Goal: Task Accomplishment & Management: Complete application form

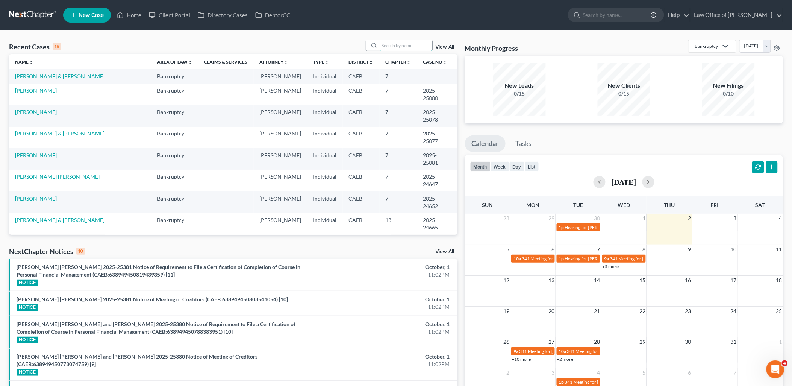
click at [404, 44] on input "search" at bounding box center [406, 45] width 53 height 11
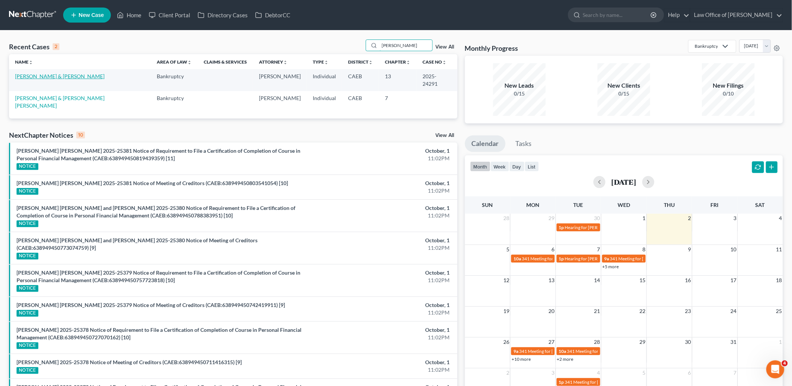
type input "[PERSON_NAME]"
click at [35, 78] on link "[PERSON_NAME] & [PERSON_NAME]" at bounding box center [60, 76] width 90 height 6
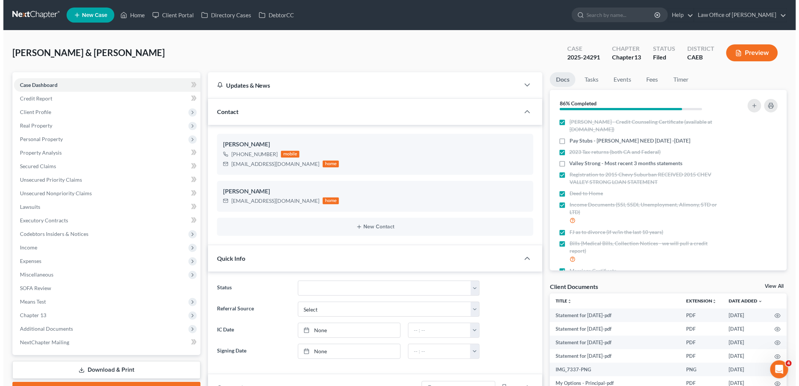
scroll to position [1314, 0]
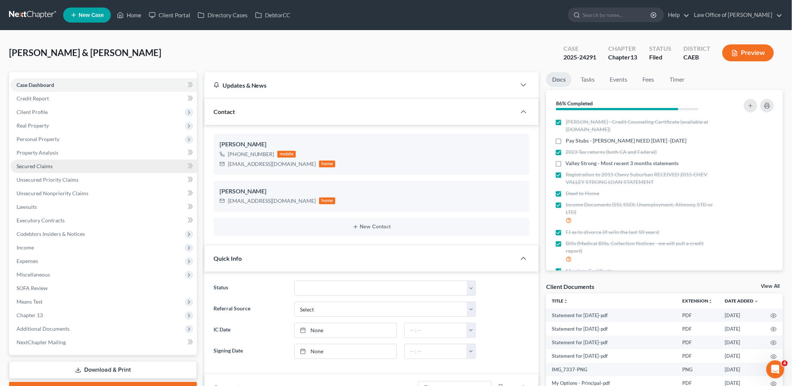
click at [27, 165] on span "Secured Claims" at bounding box center [35, 166] width 36 height 6
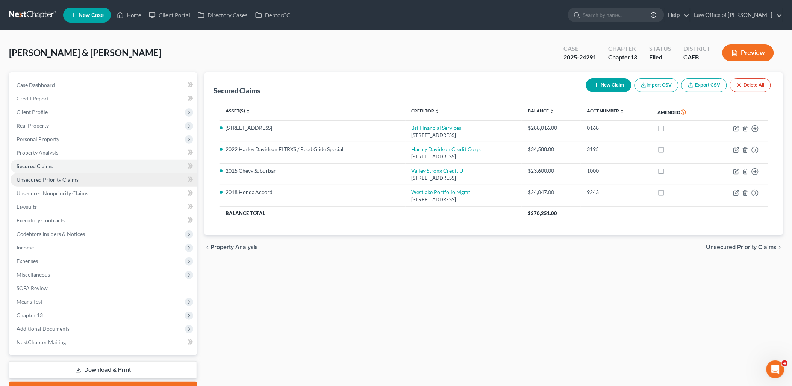
click at [36, 176] on span "Unsecured Priority Claims" at bounding box center [48, 179] width 62 height 6
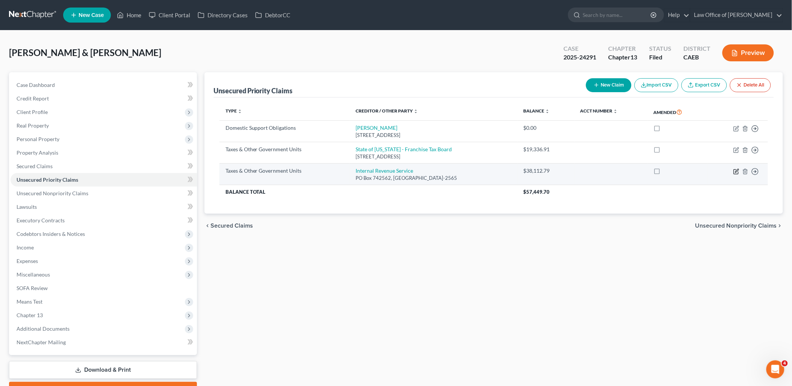
click at [739, 174] on icon "button" at bounding box center [736, 171] width 5 height 5
select select "0"
select select "36"
select select "4"
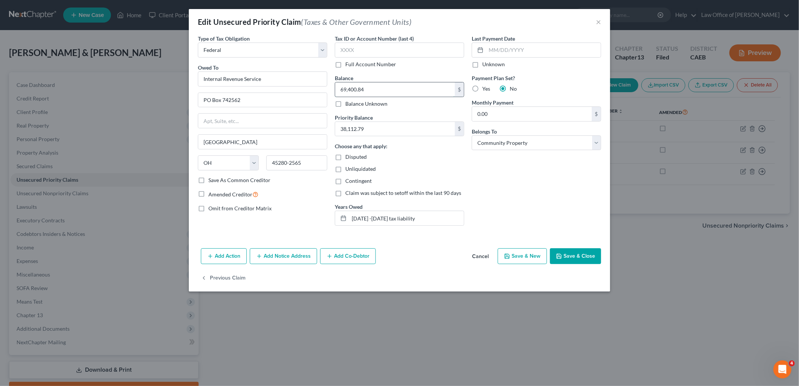
type input "69,400.84"
click at [585, 259] on button "Save & Close" at bounding box center [575, 256] width 51 height 16
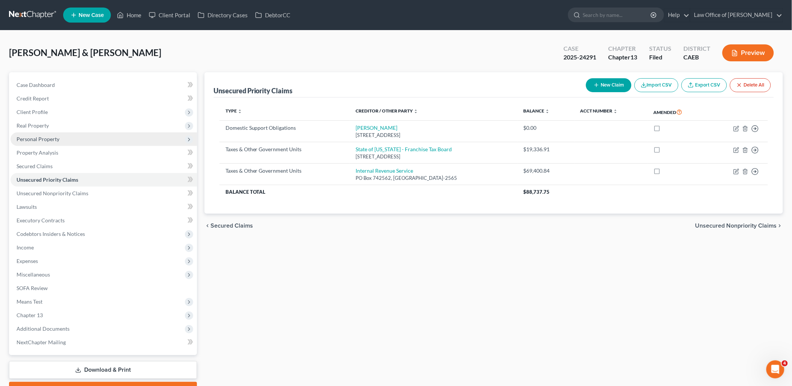
click at [29, 137] on span "Personal Property" at bounding box center [38, 139] width 43 height 6
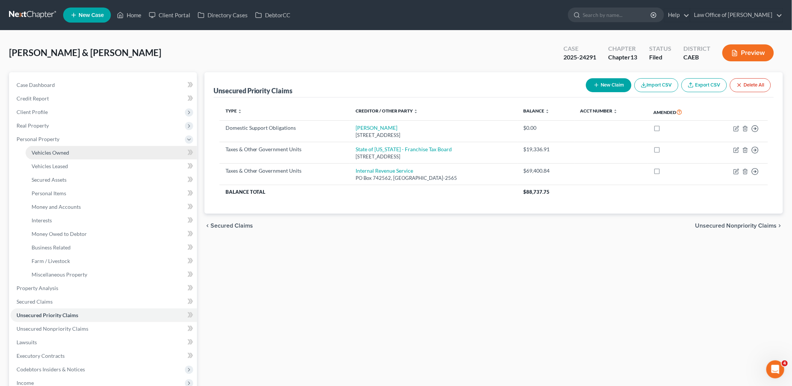
click at [52, 148] on link "Vehicles Owned" at bounding box center [111, 153] width 171 height 14
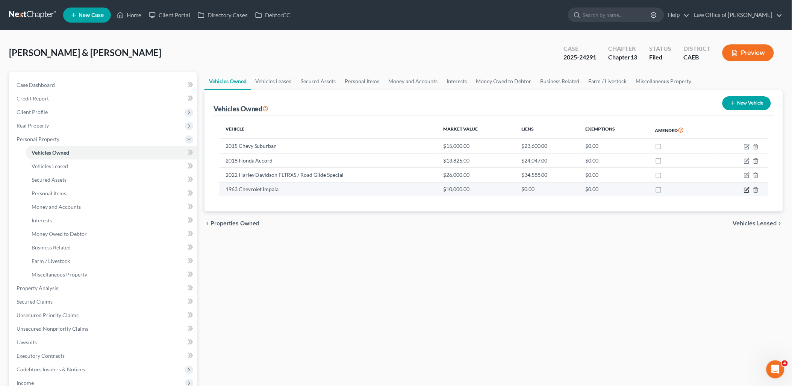
click at [745, 190] on icon "button" at bounding box center [747, 190] width 5 height 5
select select "0"
select select "63"
select select "4"
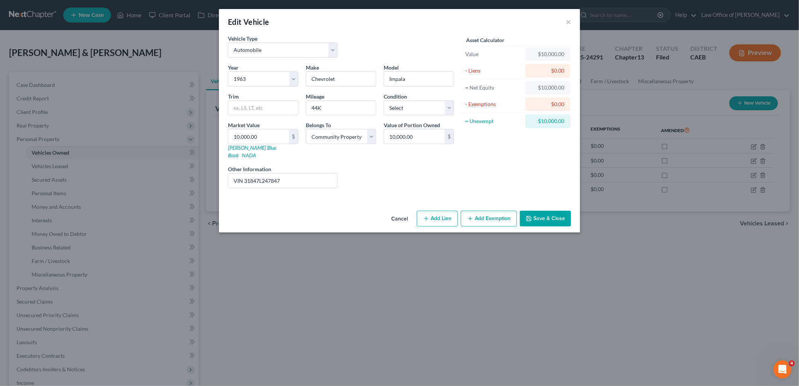
click at [490, 211] on button "Add Exemption" at bounding box center [489, 219] width 56 height 16
select select "2"
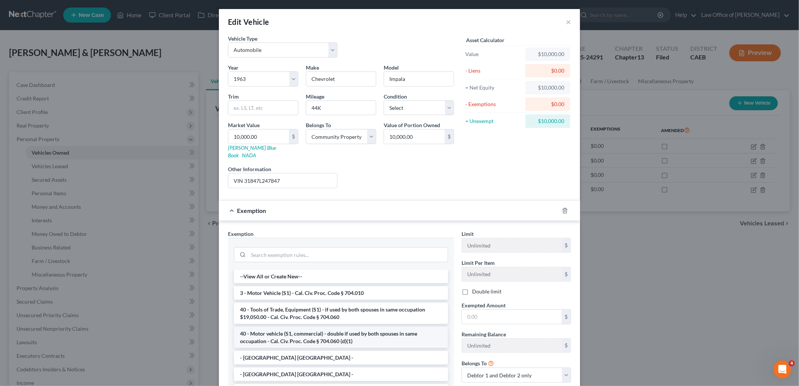
click at [276, 330] on li "40 - Motor vehicle (S1, commercial) - double if used by both spouses in same oc…" at bounding box center [341, 337] width 214 height 21
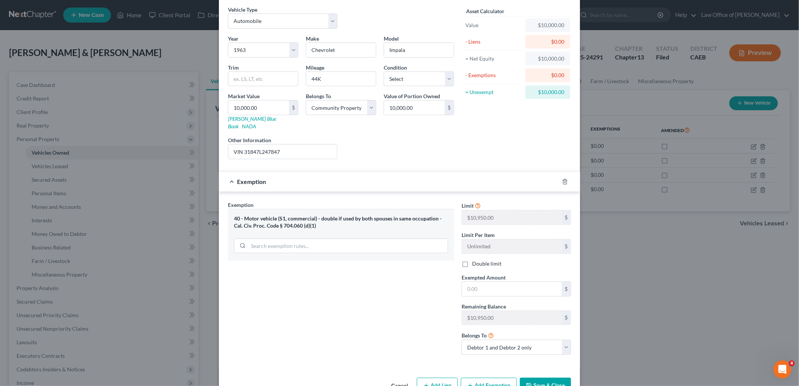
scroll to position [44, 0]
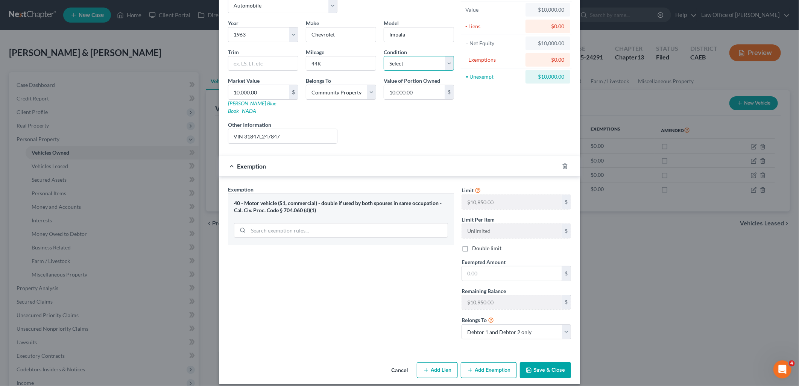
click at [394, 63] on select "Select Excellent Very Good Good Fair Poor" at bounding box center [419, 63] width 70 height 15
select select "4"
click at [384, 56] on select "Select Excellent Very Good Good Fair Poor" at bounding box center [419, 63] width 70 height 15
click at [562, 163] on icon "button" at bounding box center [565, 166] width 6 height 6
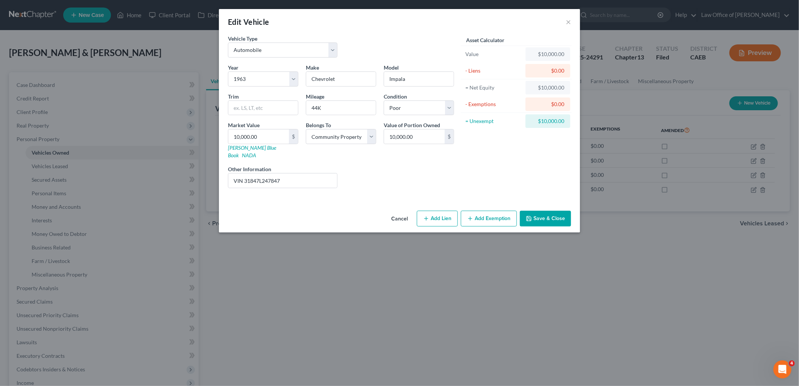
scroll to position [0, 0]
click at [481, 211] on button "Add Exemption" at bounding box center [489, 219] width 56 height 16
select select "2"
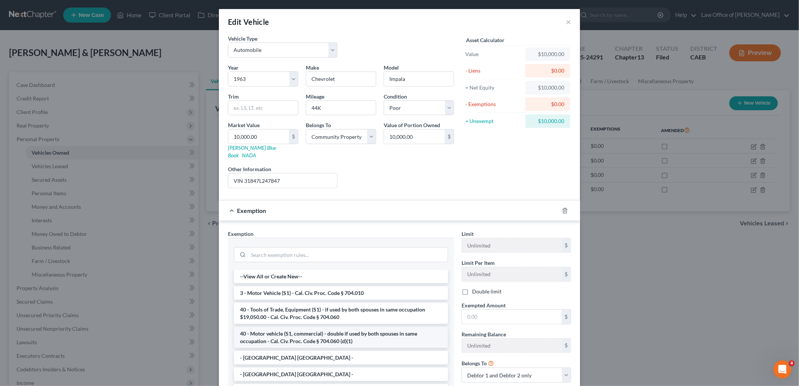
click at [291, 334] on li "40 - Motor vehicle (S1, commercial) - double if used by both spouses in same oc…" at bounding box center [341, 337] width 214 height 21
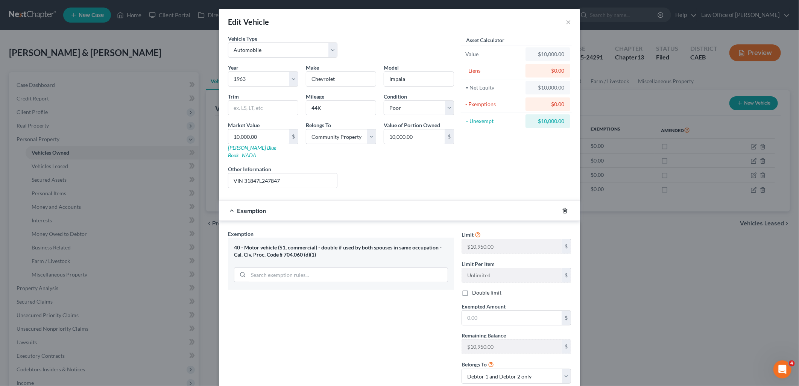
click at [563, 208] on icon "button" at bounding box center [564, 210] width 3 height 5
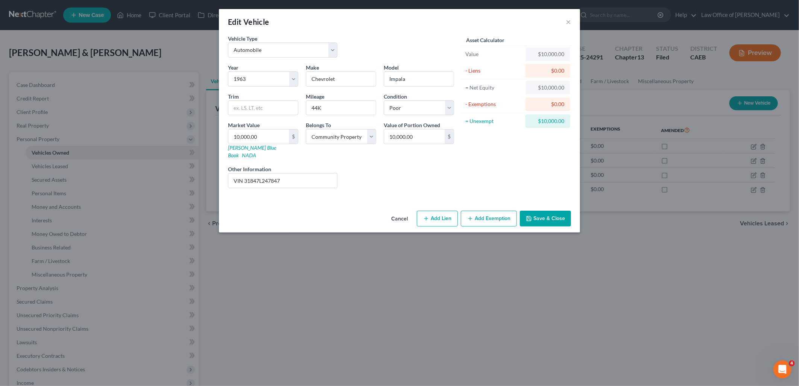
click at [479, 211] on button "Add Exemption" at bounding box center [489, 219] width 56 height 16
select select "2"
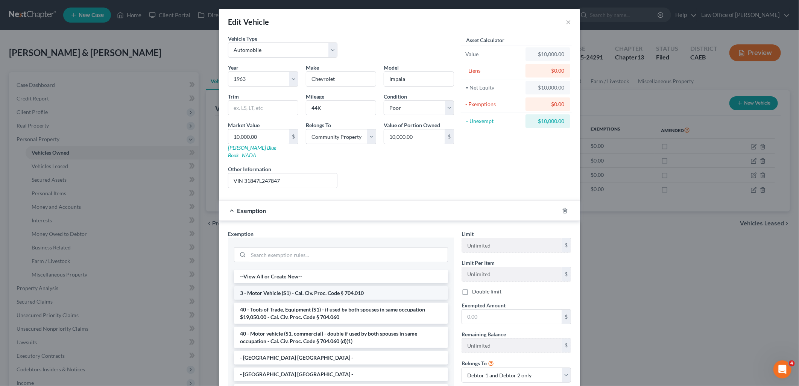
click at [308, 286] on li "3 - Motor Vehicle (S1) - Cal. Civ. Proc. Code § 704.010" at bounding box center [341, 293] width 214 height 14
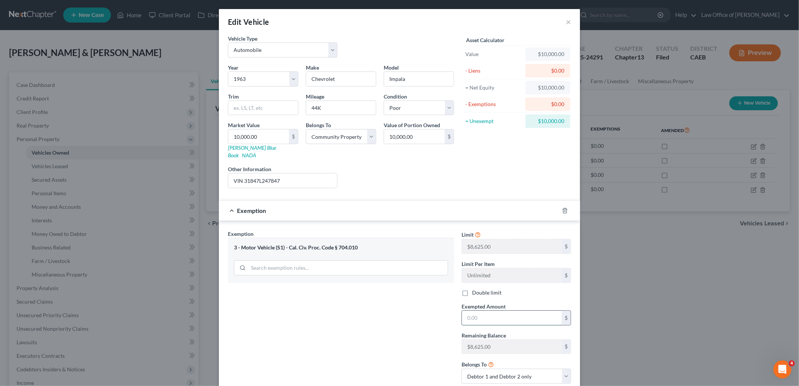
click at [489, 311] on input "text" at bounding box center [512, 318] width 100 height 14
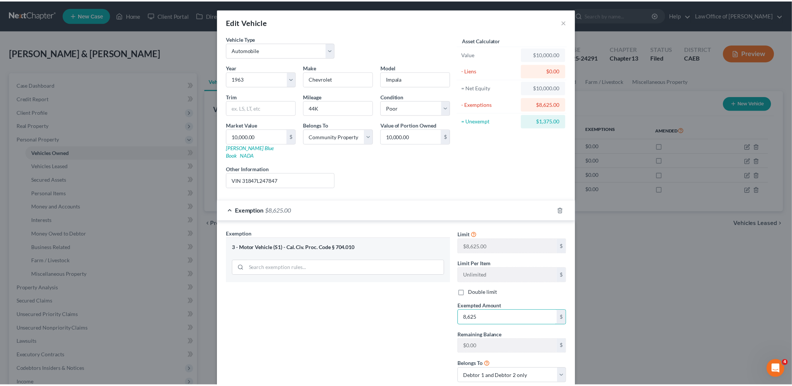
scroll to position [44, 0]
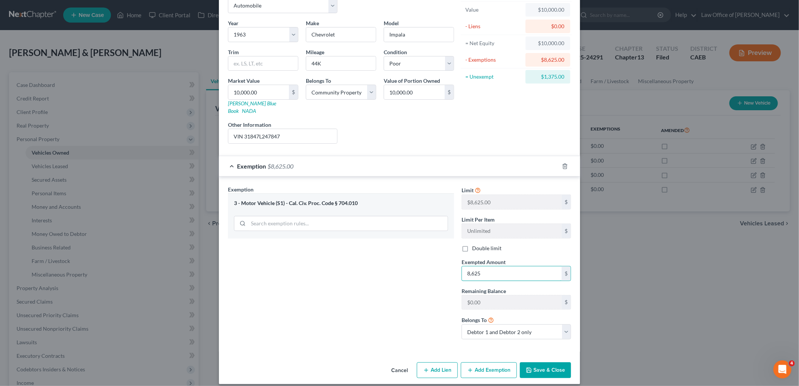
type input "8,625"
click at [534, 365] on button "Save & Close" at bounding box center [545, 370] width 51 height 16
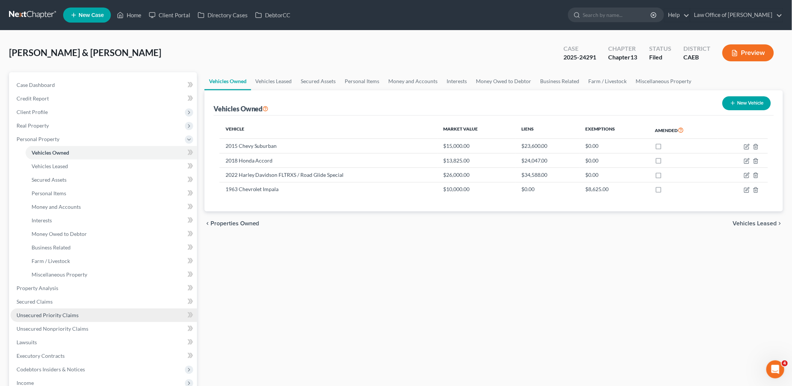
click at [36, 313] on span "Unsecured Priority Claims" at bounding box center [48, 315] width 62 height 6
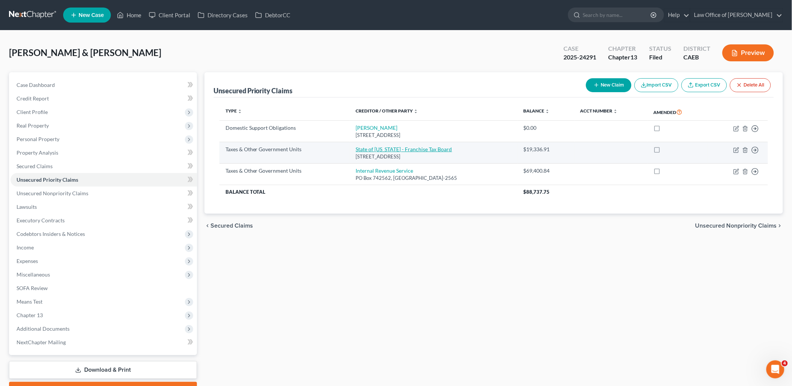
click at [379, 148] on link "State of [US_STATE] - Franchise Tax Board" at bounding box center [404, 149] width 96 height 6
select select "3"
select select "4"
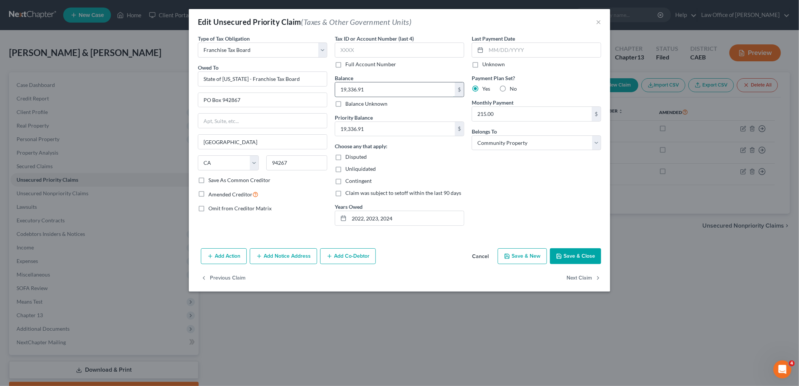
click at [380, 88] on input "19,336.91" at bounding box center [395, 89] width 120 height 14
type input "16,044.44"
click at [208, 179] on label "Save As Common Creditor" at bounding box center [239, 180] width 62 height 8
click at [211, 179] on input "Save As Common Creditor" at bounding box center [213, 178] width 5 height 5
checkbox input "true"
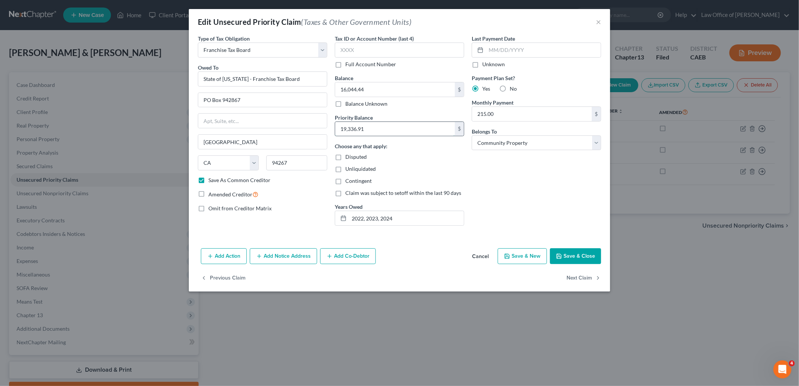
click at [372, 129] on input "19,336.91" at bounding box center [395, 129] width 120 height 14
type input "16,044.44"
click at [572, 261] on button "Save & Close" at bounding box center [575, 256] width 51 height 16
checkbox input "false"
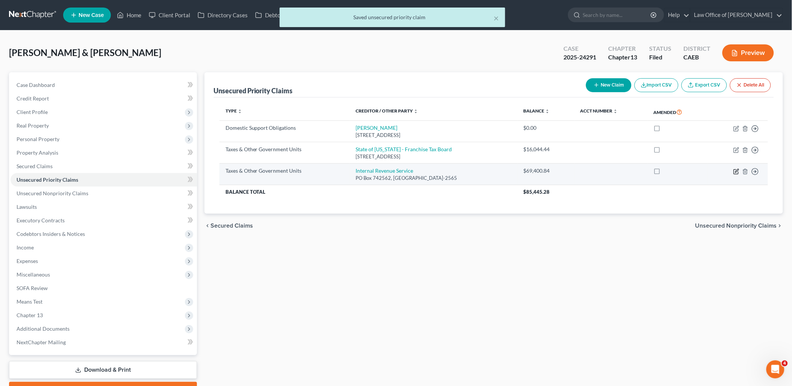
click at [736, 172] on icon "button" at bounding box center [737, 170] width 3 height 3
select select "0"
select select "36"
select select "4"
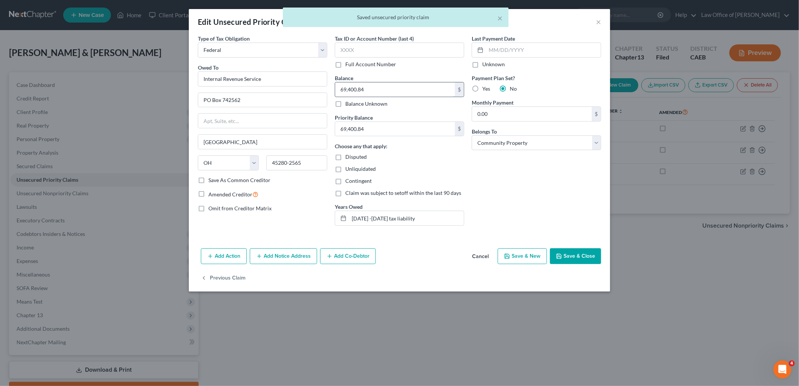
click at [367, 89] on input "69,400.84" at bounding box center [395, 89] width 120 height 14
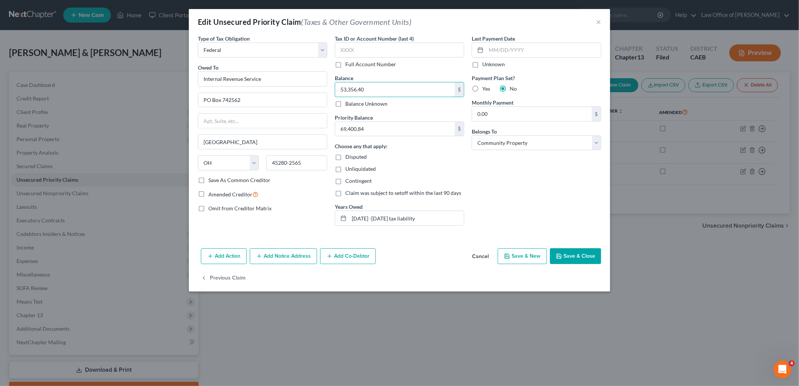
type input "53,356.40"
click at [595, 261] on button "Save & Close" at bounding box center [575, 256] width 51 height 16
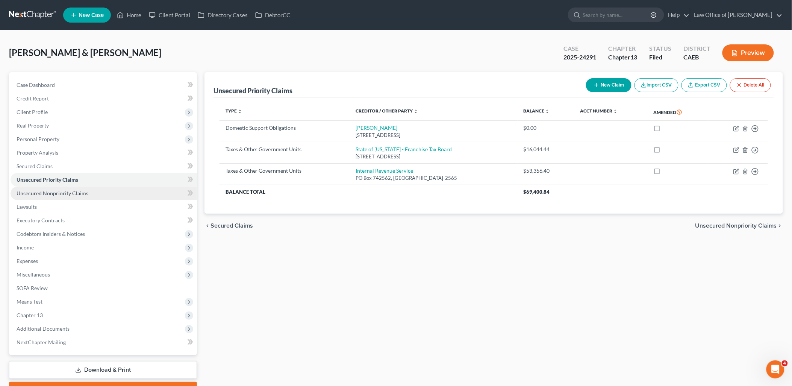
click at [59, 192] on span "Unsecured Nonpriority Claims" at bounding box center [53, 193] width 72 height 6
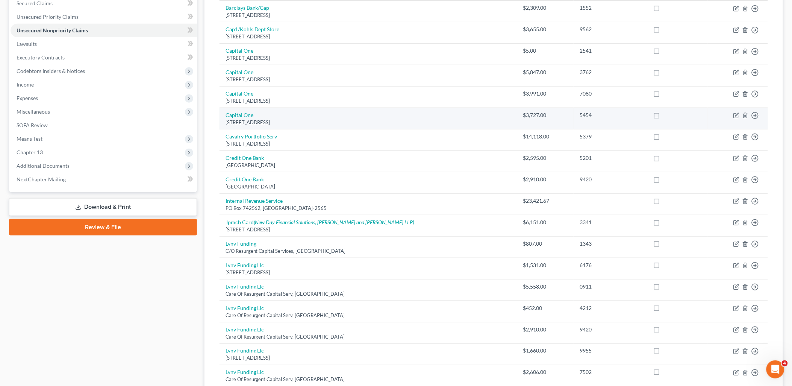
scroll to position [167, 0]
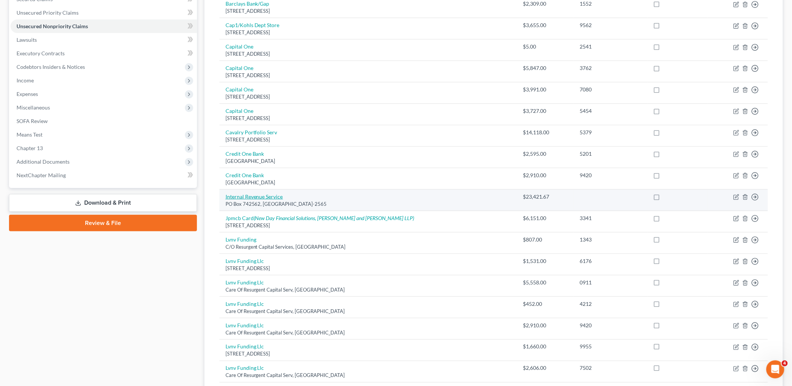
click at [265, 199] on link "Internal Revenue Service" at bounding box center [255, 196] width 58 height 6
select select "36"
select select "14"
select select "4"
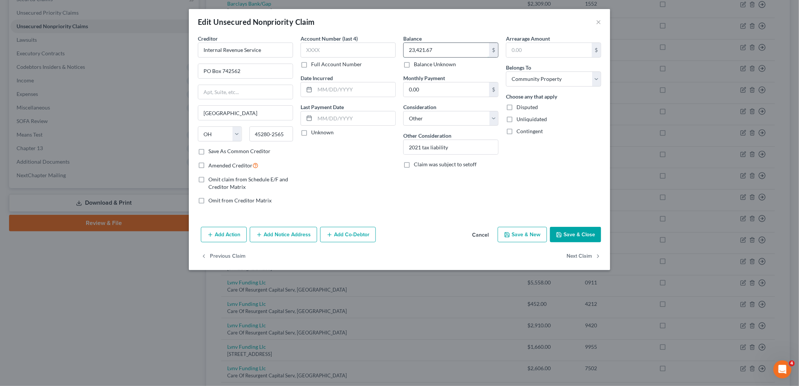
click at [434, 50] on input "23,421.67" at bounding box center [446, 50] width 85 height 14
type input "3,239.65"
click at [573, 234] on button "Save & Close" at bounding box center [575, 235] width 51 height 16
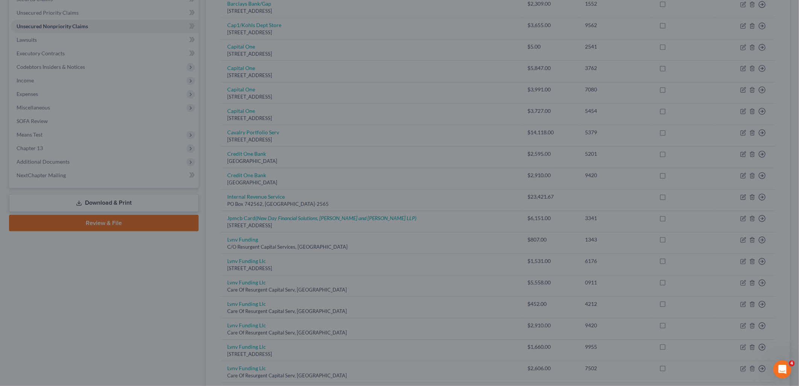
type input "0"
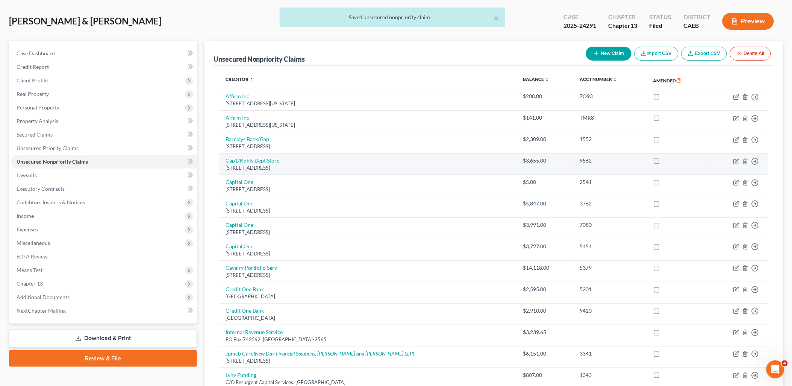
scroll to position [0, 0]
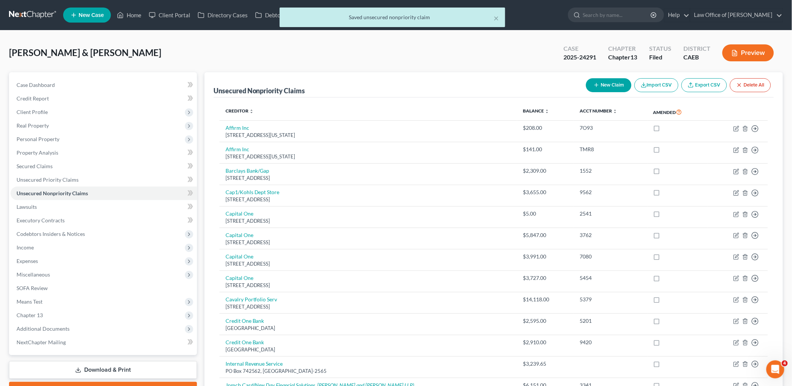
click at [614, 83] on button "New Claim" at bounding box center [609, 85] width 46 height 14
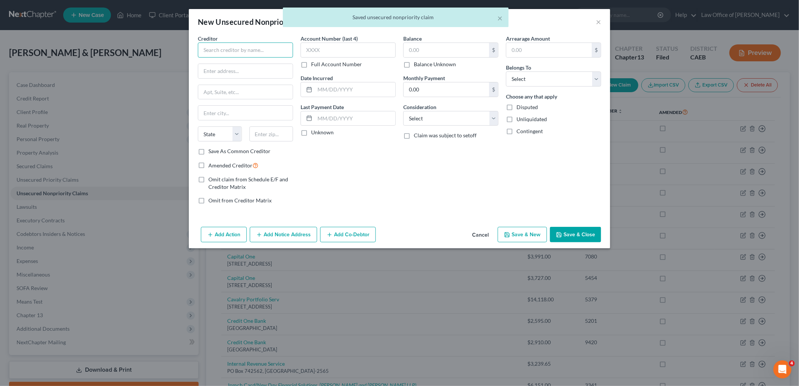
click at [264, 55] on input "text" at bounding box center [245, 49] width 95 height 15
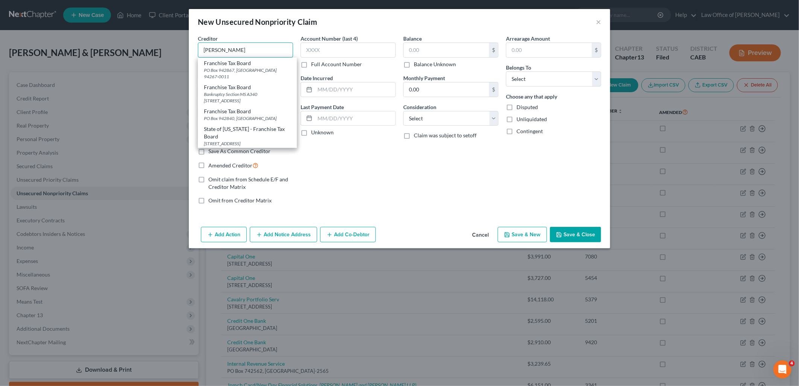
type input "[PERSON_NAME]"
click at [425, 166] on div "Balance $ Balance Unknown Balance Undetermined $ Balance Unknown Monthly Paymen…" at bounding box center [450, 123] width 103 height 176
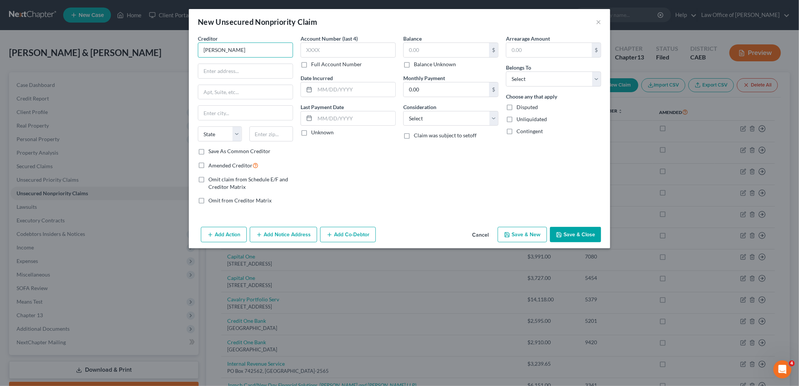
click at [246, 48] on input "[PERSON_NAME]" at bounding box center [245, 49] width 95 height 15
click at [420, 47] on input "text" at bounding box center [446, 50] width 85 height 14
type input "3,239.65"
click at [224, 49] on input "[PERSON_NAME]" at bounding box center [245, 49] width 95 height 15
click at [599, 23] on button "×" at bounding box center [598, 21] width 5 height 9
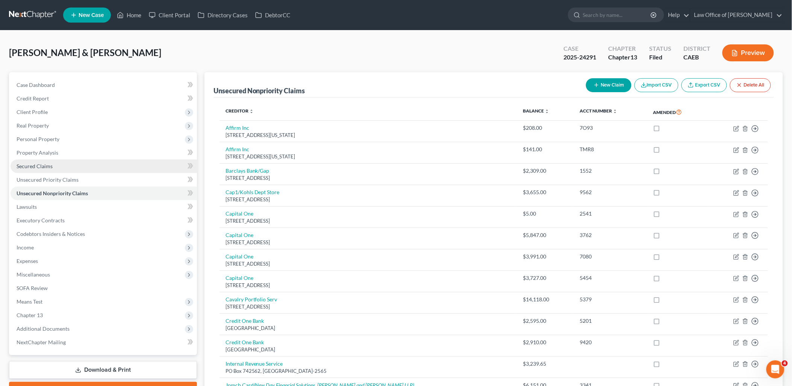
click at [23, 166] on span "Secured Claims" at bounding box center [35, 166] width 36 height 6
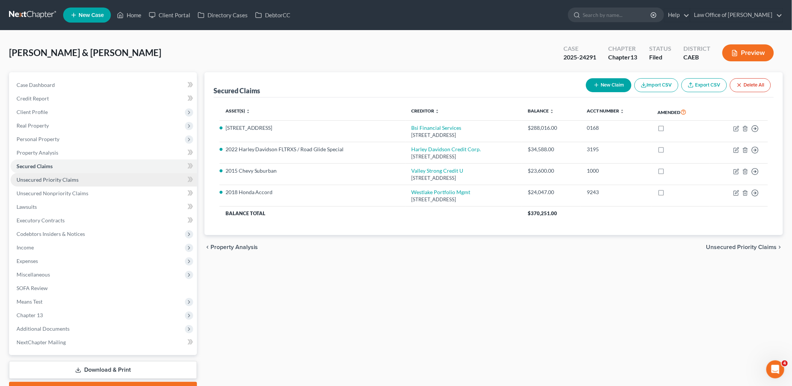
click at [36, 178] on span "Unsecured Priority Claims" at bounding box center [48, 179] width 62 height 6
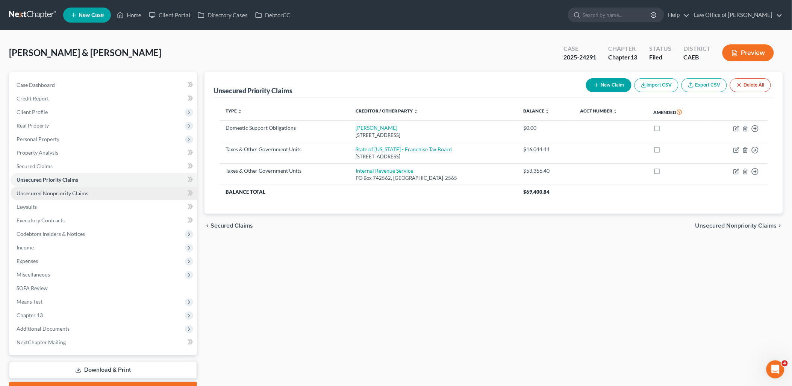
click at [41, 193] on span "Unsecured Nonpriority Claims" at bounding box center [53, 193] width 72 height 6
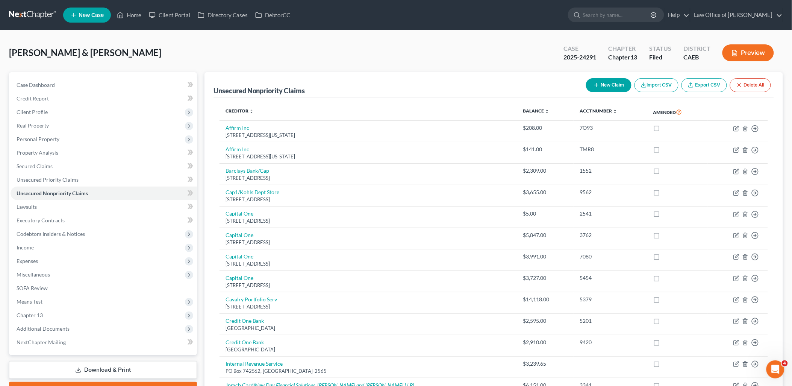
click at [604, 85] on button "New Claim" at bounding box center [609, 85] width 46 height 14
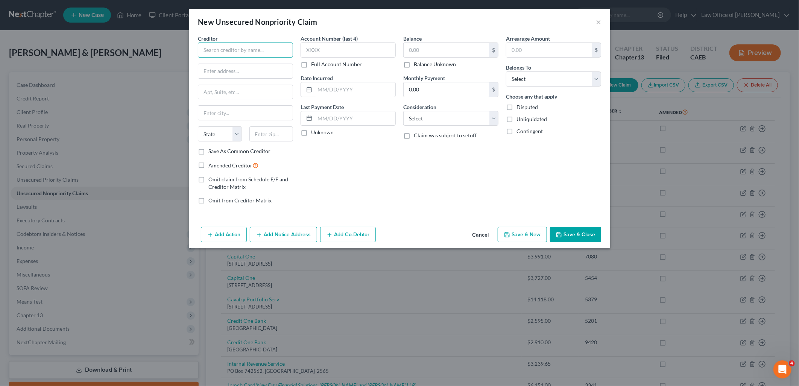
click at [257, 50] on input "text" at bounding box center [245, 49] width 95 height 15
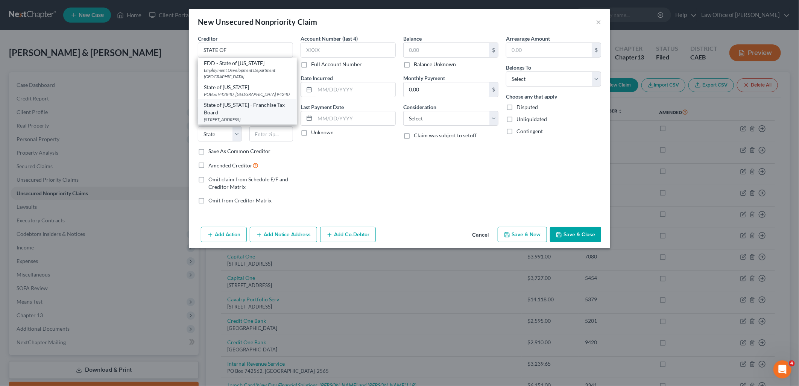
click at [250, 109] on div "State of [US_STATE] - Franchise Tax Board" at bounding box center [247, 108] width 87 height 15
type input "State of [US_STATE] - Franchise Tax Board"
type input "PO Box 942867"
type input "[GEOGRAPHIC_DATA]"
select select "4"
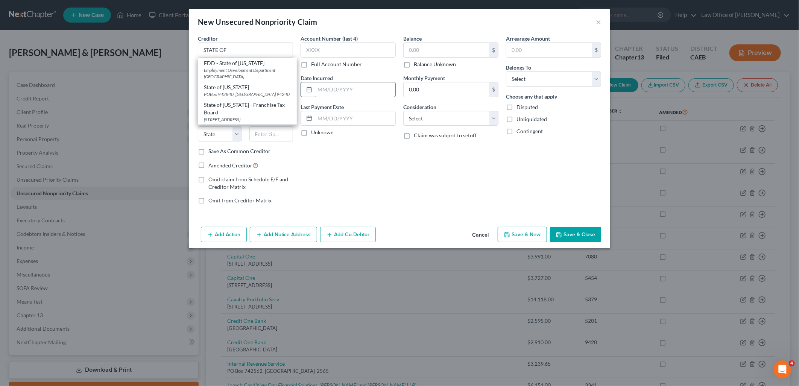
type input "94267"
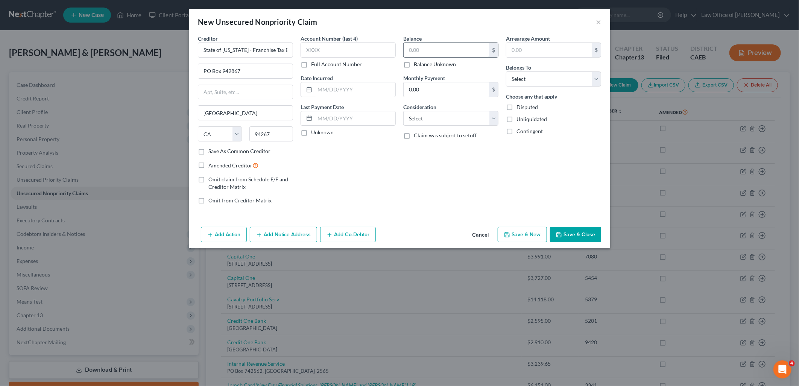
click at [440, 47] on input "text" at bounding box center [446, 50] width 85 height 14
click at [431, 49] on input "text" at bounding box center [446, 50] width 85 height 14
type input "3,239.65"
drag, startPoint x: 439, startPoint y: 121, endPoint x: 435, endPoint y: 127, distance: 6.9
click at [439, 121] on select "Select Cable / Satellite Services Collection Agency Credit Card Debt Debt Couns…" at bounding box center [450, 118] width 95 height 15
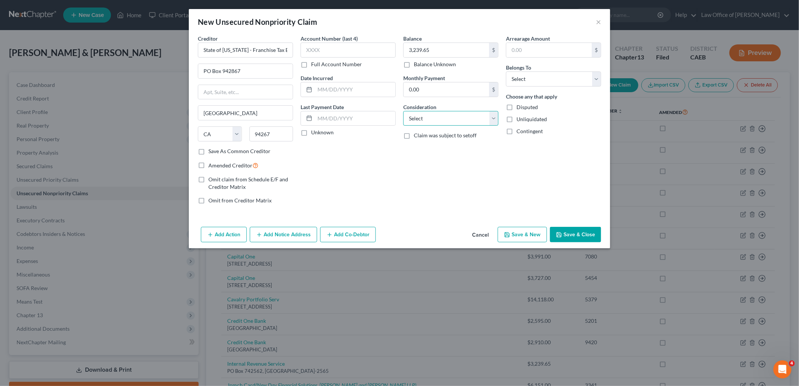
select select "14"
click at [403, 111] on select "Select Cable / Satellite Services Collection Agency Credit Card Debt Debt Couns…" at bounding box center [450, 118] width 95 height 15
click at [428, 151] on input "text" at bounding box center [451, 147] width 94 height 14
type input "S"
type input "state tax liability"
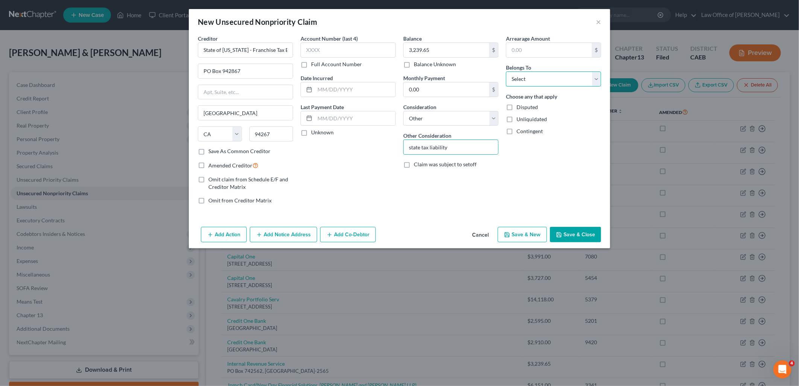
drag, startPoint x: 537, startPoint y: 77, endPoint x: 541, endPoint y: 88, distance: 11.5
click at [537, 77] on select "Select Debtor 1 Only Debtor 2 Only Debtor 1 And Debtor 2 Only At Least One Of T…" at bounding box center [553, 78] width 95 height 15
select select "4"
click at [506, 71] on select "Select Debtor 1 Only Debtor 2 Only Debtor 1 And Debtor 2 Only At Least One Of T…" at bounding box center [553, 78] width 95 height 15
click at [569, 238] on button "Save & Close" at bounding box center [575, 235] width 51 height 16
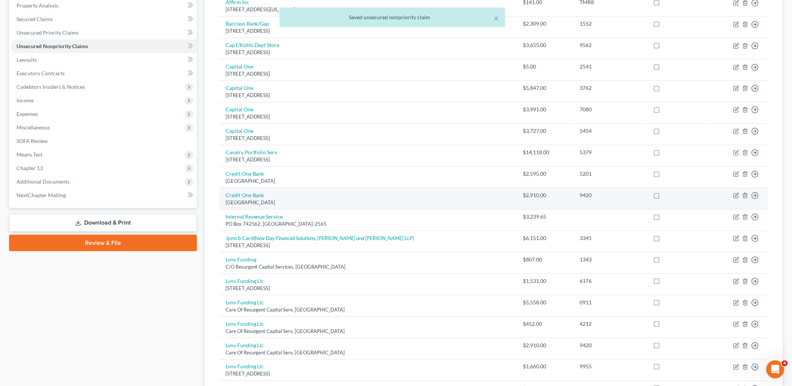
scroll to position [167, 0]
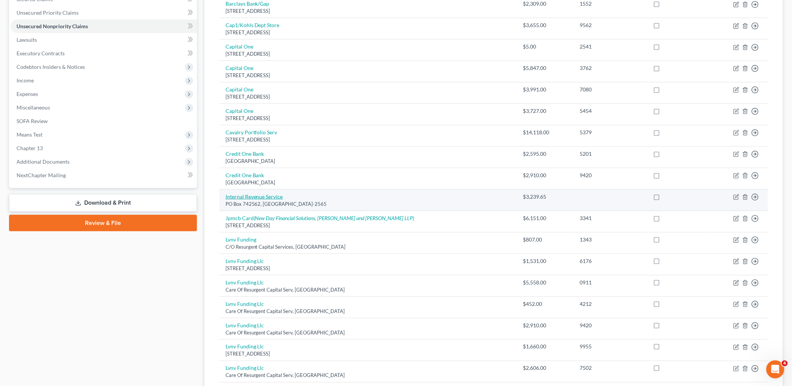
click at [253, 198] on link "Internal Revenue Service" at bounding box center [255, 196] width 58 height 6
select select "36"
select select "14"
select select "4"
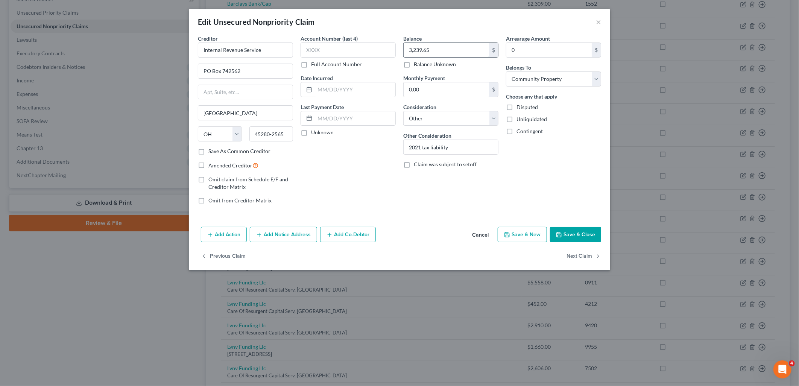
click at [436, 51] on input "3,239.65" at bounding box center [446, 50] width 85 height 14
type input "8,180.95"
click at [588, 231] on button "Save & Close" at bounding box center [575, 235] width 51 height 16
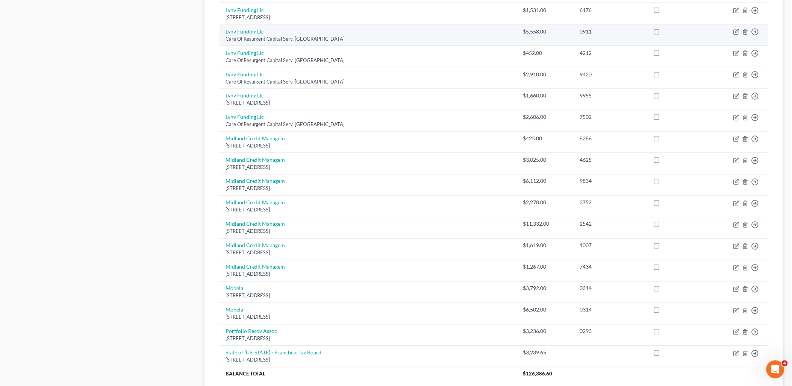
scroll to position [501, 0]
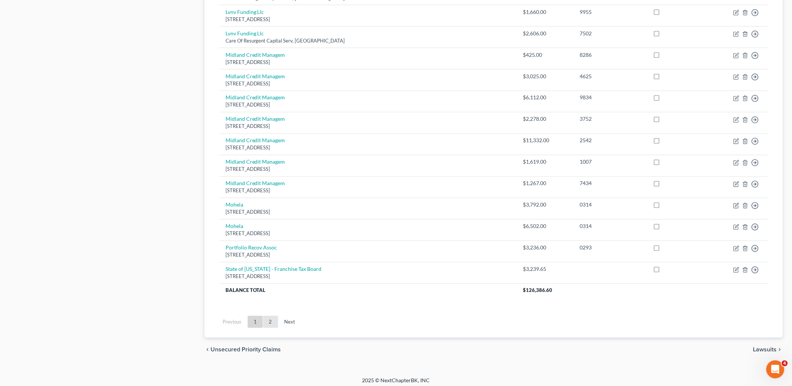
click at [272, 320] on link "2" at bounding box center [270, 322] width 15 height 12
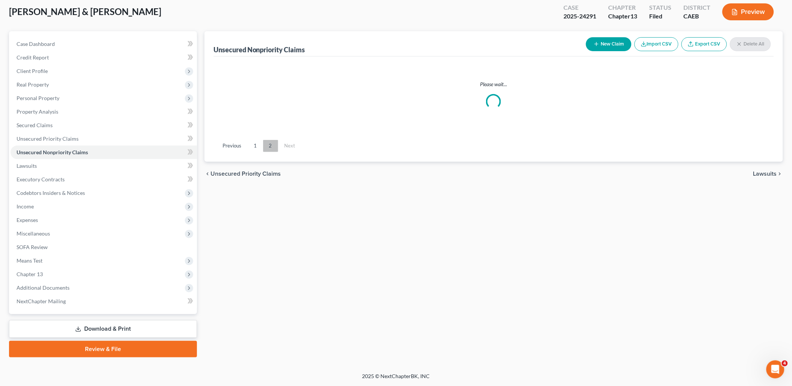
scroll to position [40, 0]
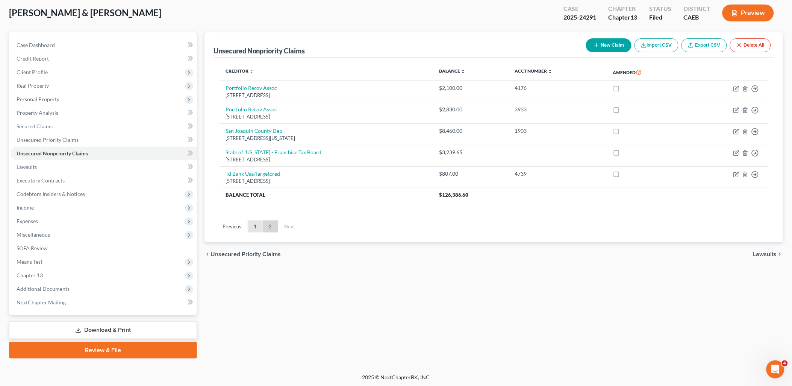
click at [256, 224] on link "1" at bounding box center [255, 226] width 15 height 12
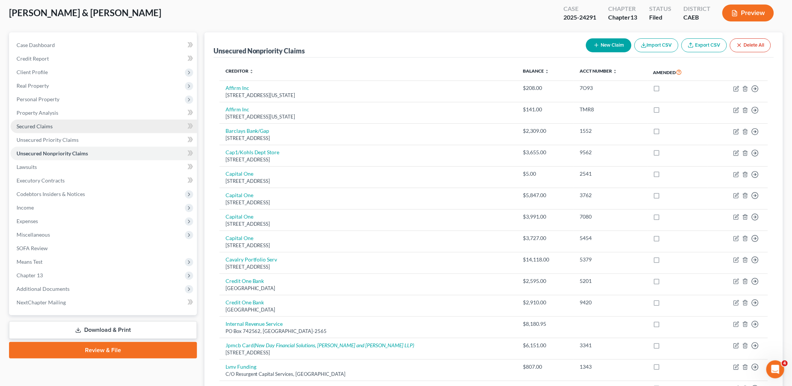
click at [38, 127] on span "Secured Claims" at bounding box center [35, 126] width 36 height 6
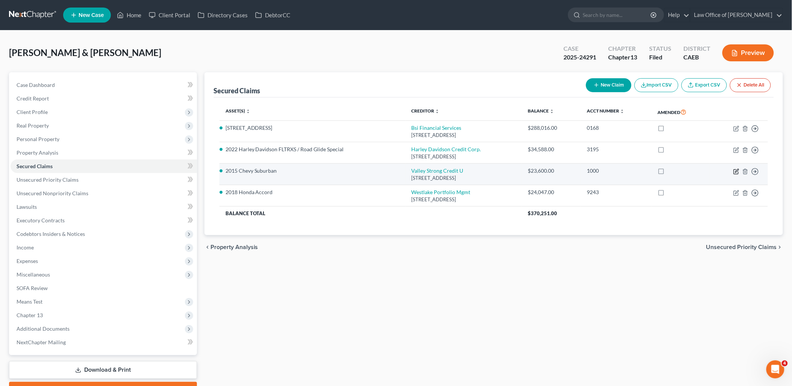
click at [739, 169] on icon "button" at bounding box center [737, 170] width 3 height 3
select select "4"
select select "2"
select select "0"
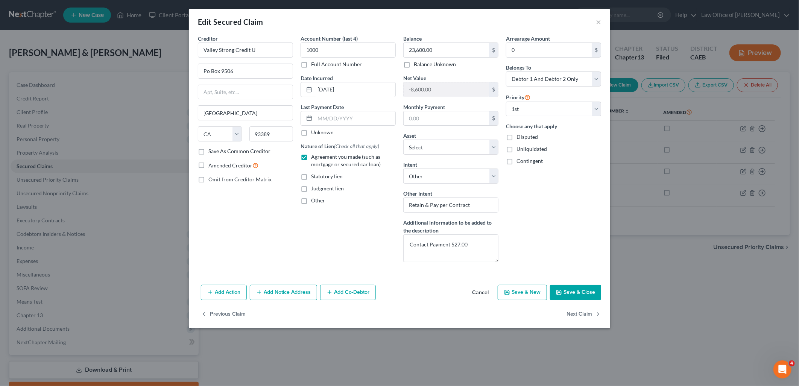
click at [584, 296] on button "Save & Close" at bounding box center [575, 293] width 51 height 16
select select "4"
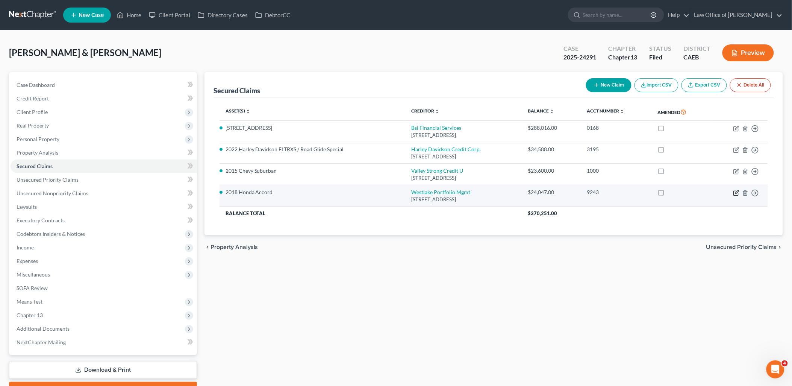
click at [737, 194] on icon "button" at bounding box center [737, 193] width 6 height 6
select select "4"
select select "2"
select select "0"
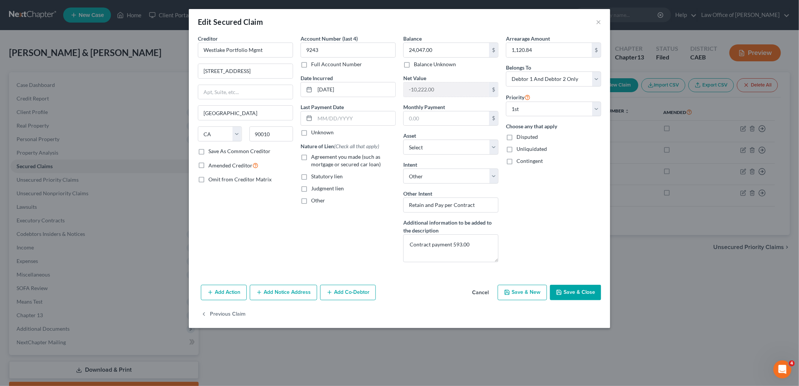
click at [566, 301] on div "Add Action Add Notice Address Add Co-Debtor Cancel Save & New Save & Close" at bounding box center [399, 294] width 421 height 25
click at [566, 299] on button "Save & Close" at bounding box center [575, 293] width 51 height 16
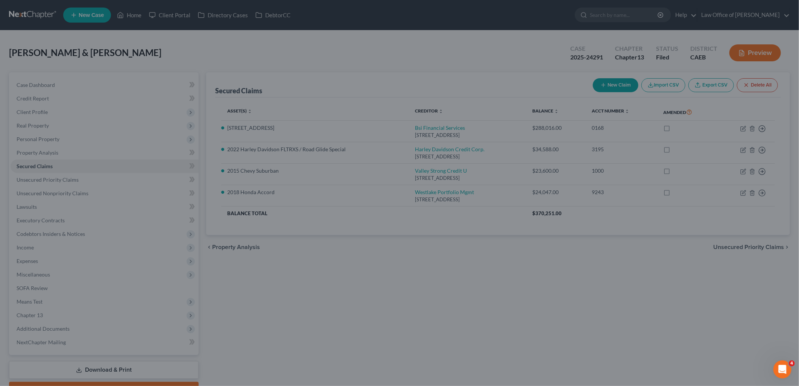
select select "5"
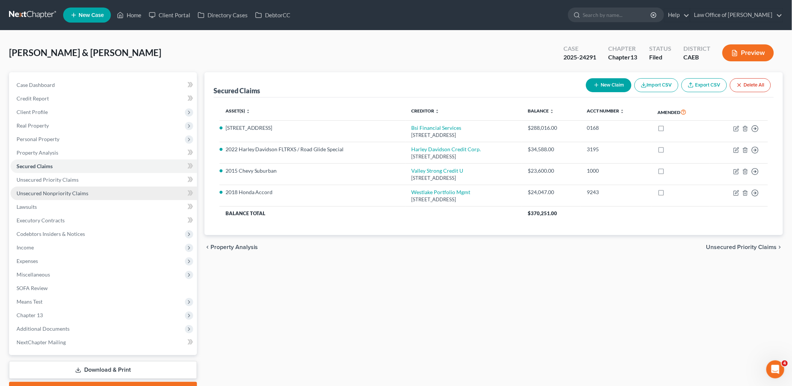
drag, startPoint x: 39, startPoint y: 192, endPoint x: 63, endPoint y: 187, distance: 24.0
click at [39, 192] on span "Unsecured Nonpriority Claims" at bounding box center [53, 193] width 72 height 6
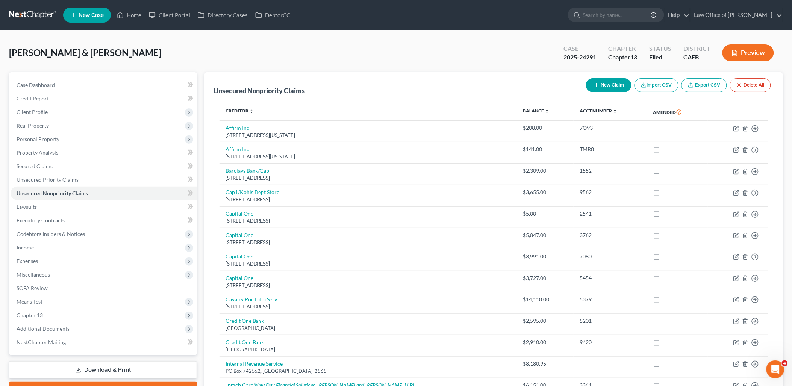
click at [602, 83] on button "New Claim" at bounding box center [609, 85] width 46 height 14
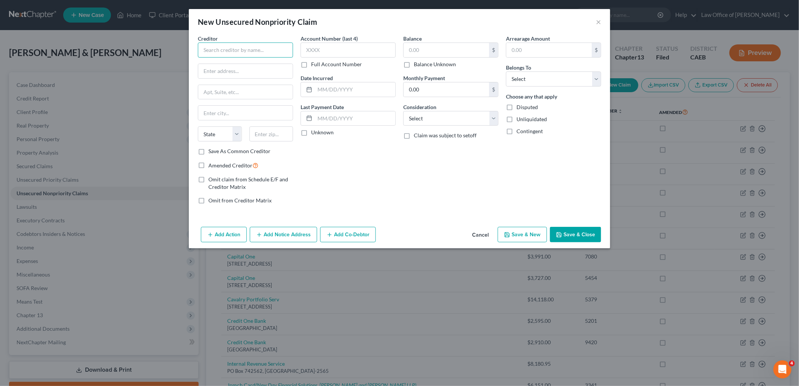
click at [262, 47] on input "text" at bounding box center [245, 49] width 95 height 15
type input "u"
type input "Unsecured Amounts from Valuations"
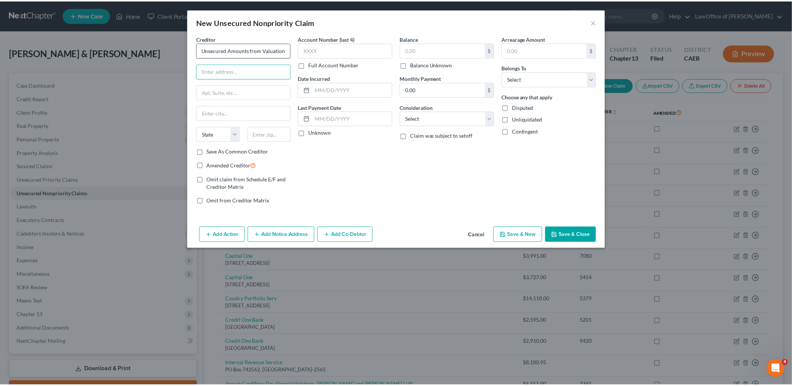
scroll to position [0, 0]
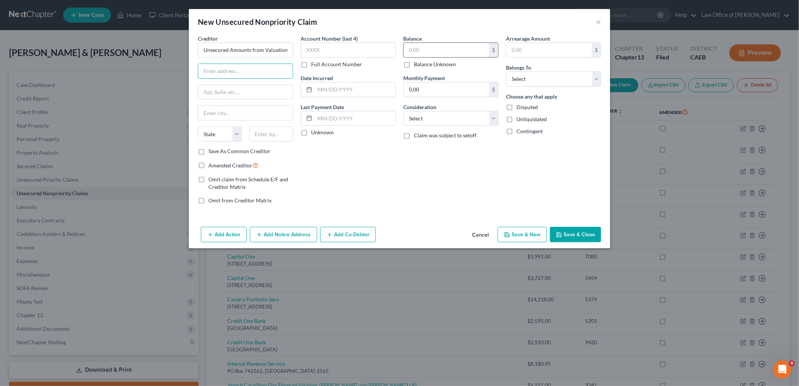
drag, startPoint x: 426, startPoint y: 54, endPoint x: 540, endPoint y: 42, distance: 114.5
click at [426, 54] on input "text" at bounding box center [446, 50] width 85 height 14
click at [449, 43] on input "text" at bounding box center [446, 50] width 85 height 14
type input "27,410.00"
click at [434, 120] on select "Select Cable / Satellite Services Collection Agency Credit Card Debt Debt Couns…" at bounding box center [450, 118] width 95 height 15
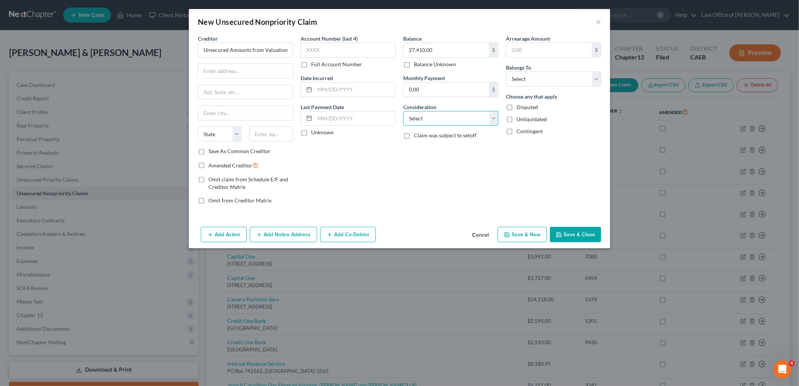
select select "14"
click at [403, 111] on select "Select Cable / Satellite Services Collection Agency Credit Card Debt Debt Couns…" at bounding box center [450, 118] width 95 height 15
click at [569, 238] on button "Save & Close" at bounding box center [575, 235] width 51 height 16
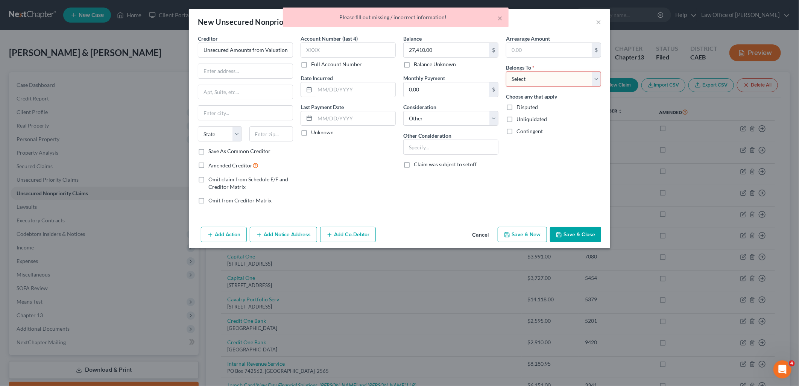
click at [586, 80] on select "Select Debtor 1 Only Debtor 2 Only Debtor 1 And Debtor 2 Only At Least One Of T…" at bounding box center [553, 78] width 95 height 15
select select "4"
click at [506, 71] on select "Select Debtor 1 Only Debtor 2 Only Debtor 1 And Debtor 2 Only At Least One Of T…" at bounding box center [553, 78] width 95 height 15
click at [564, 236] on button "Save & Close" at bounding box center [575, 235] width 51 height 16
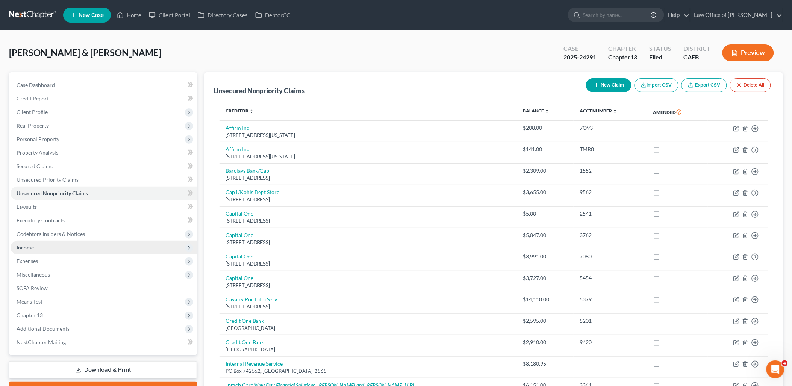
click at [27, 244] on span "Income" at bounding box center [25, 247] width 17 height 6
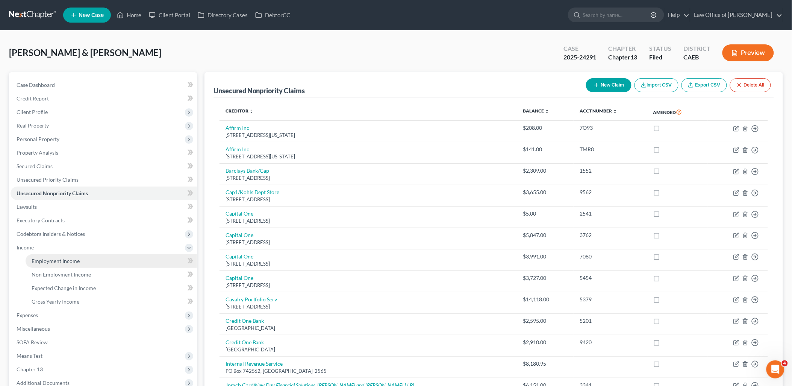
click at [50, 261] on span "Employment Income" at bounding box center [56, 261] width 48 height 6
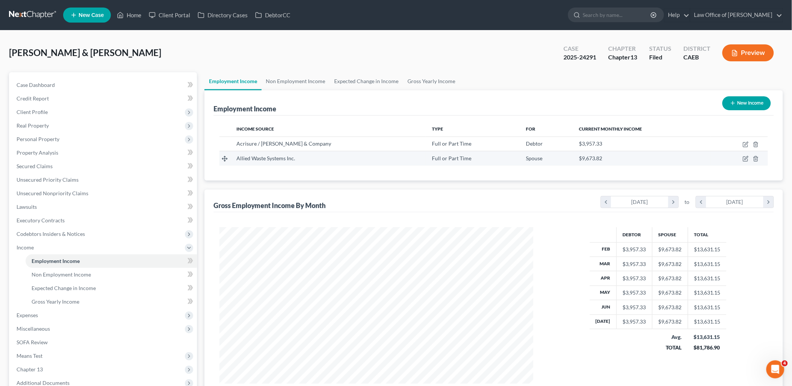
scroll to position [157, 329]
click at [364, 83] on link "Expected Change in Income" at bounding box center [366, 81] width 73 height 18
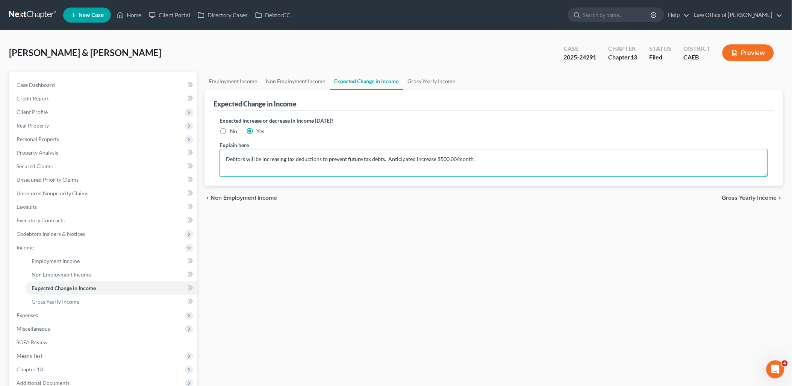
click at [484, 162] on textarea "Debtors will be increasing tax deductions to prevent future tax debts. Anticipa…" at bounding box center [494, 163] width 549 height 28
paste textarea "was moved to light duty and they cut back on OT"
click at [226, 167] on textarea "Debtors will be increasing tax deductions to prevent future tax debts. Anticipa…" at bounding box center [494, 163] width 549 height 28
click at [311, 164] on textarea "Debtors will be increasing tax deductions to prevent future tax debts. Anticipa…" at bounding box center [494, 163] width 549 height 28
click at [378, 166] on textarea "Debtors will be increasing tax deductions to prevent future tax debts. Anticipa…" at bounding box center [494, 163] width 549 height 28
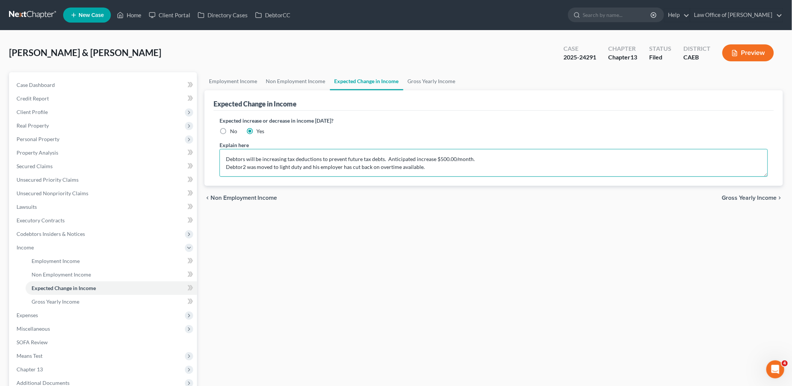
type textarea "Debtors will be increasing tax deductions to prevent future tax debts. Anticipa…"
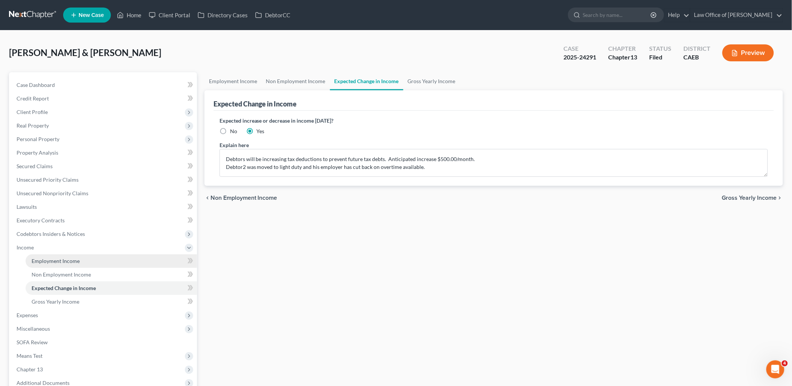
click at [51, 262] on span "Employment Income" at bounding box center [56, 261] width 48 height 6
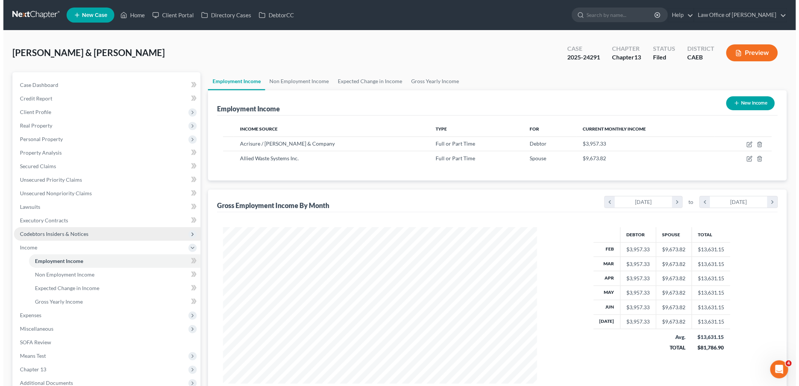
scroll to position [157, 329]
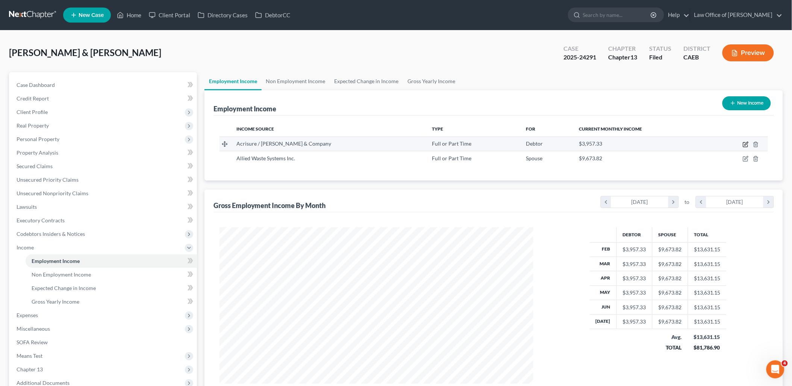
click at [745, 143] on icon "button" at bounding box center [746, 144] width 6 height 6
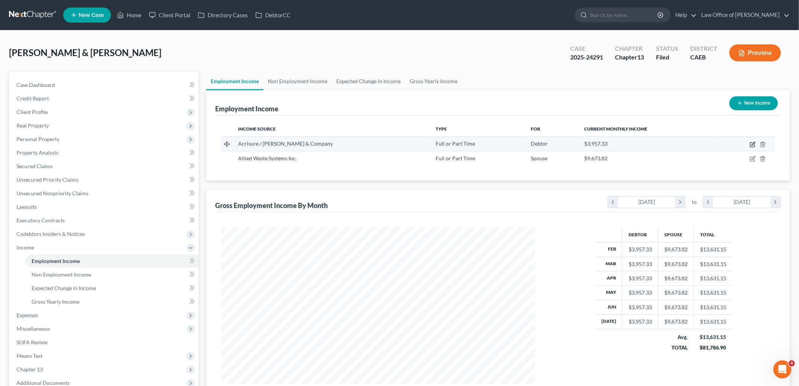
select select "0"
select select "4"
select select "2"
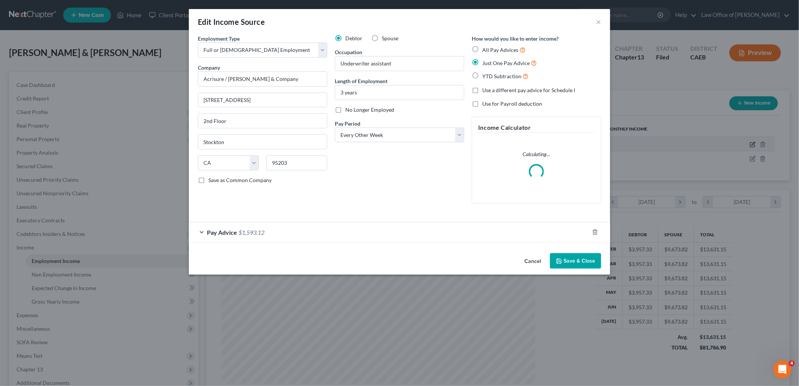
scroll to position [158, 332]
drag, startPoint x: 378, startPoint y: 92, endPoint x: 327, endPoint y: 86, distance: 50.7
click at [327, 86] on div "Employment Type * Select Full or [DEMOGRAPHIC_DATA] Employment Self Employment …" at bounding box center [399, 125] width 411 height 181
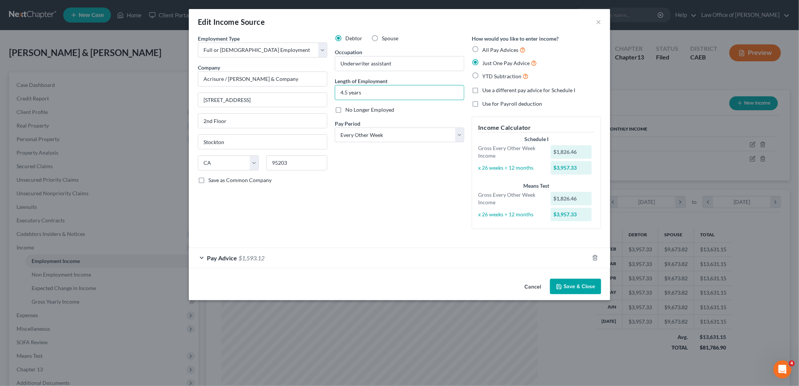
type input "4.5 years"
click at [236, 256] on span "Pay Advice" at bounding box center [222, 257] width 30 height 7
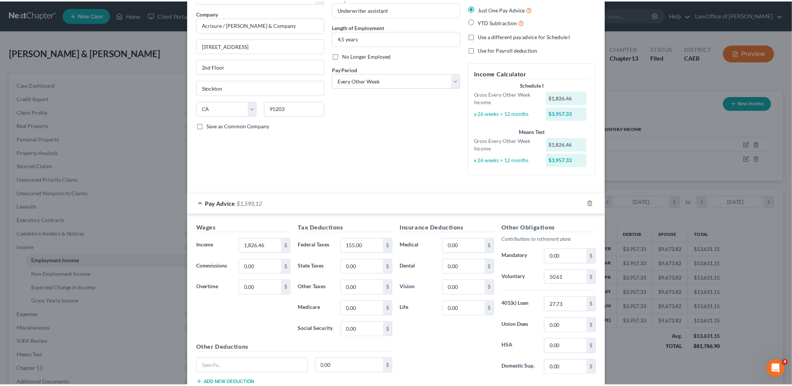
scroll to position [83, 0]
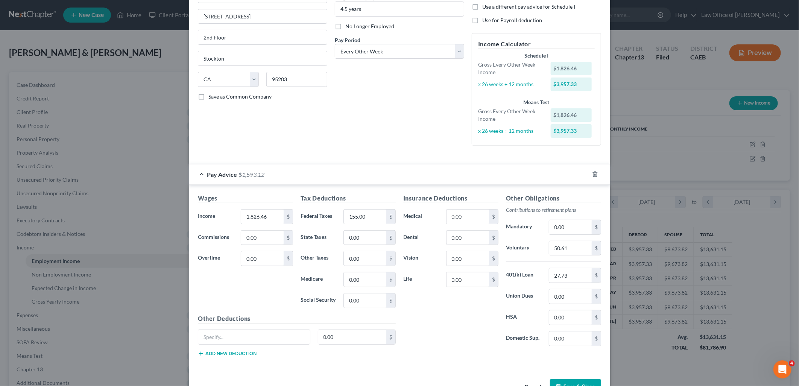
click at [569, 379] on button "Save & Close" at bounding box center [575, 387] width 51 height 16
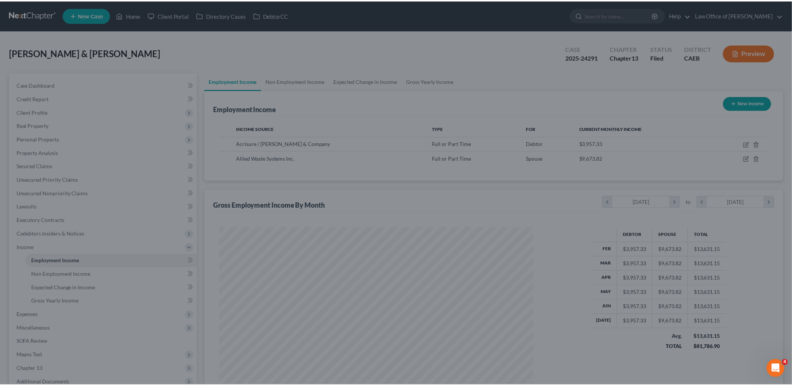
scroll to position [375908, 375736]
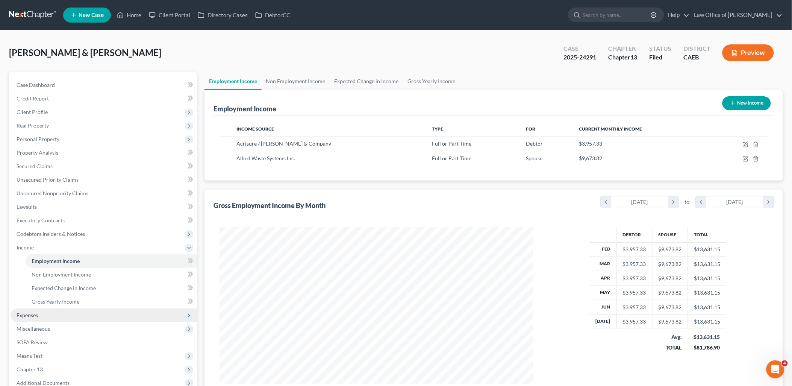
click at [28, 313] on span "Expenses" at bounding box center [27, 315] width 21 height 6
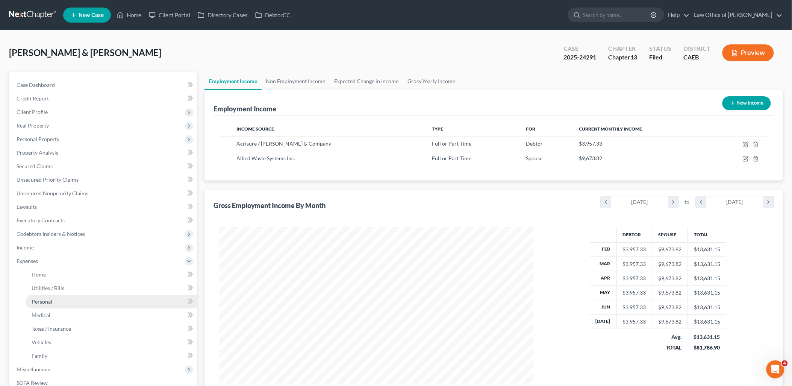
click at [38, 301] on span "Personal" at bounding box center [42, 301] width 21 height 6
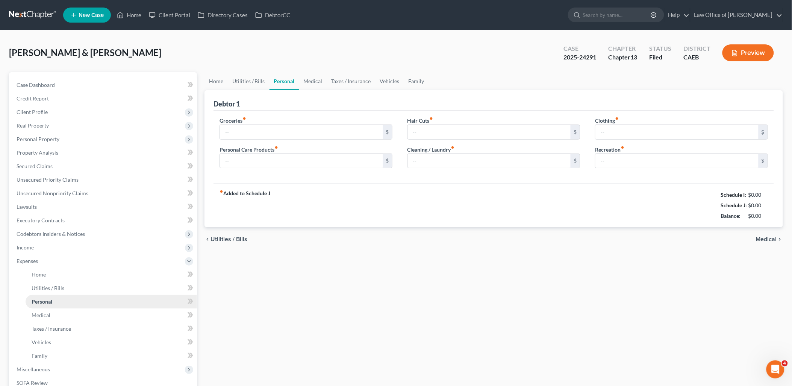
type input "2,500.00"
type input "350.00"
type input "380.00"
type input "300.00"
click at [252, 132] on input "2,500.00" at bounding box center [301, 132] width 163 height 14
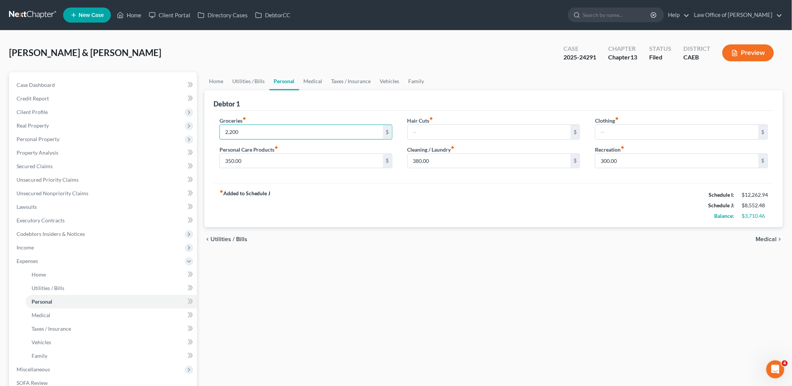
type input "2,200"
click at [38, 313] on span "Medical" at bounding box center [41, 315] width 19 height 6
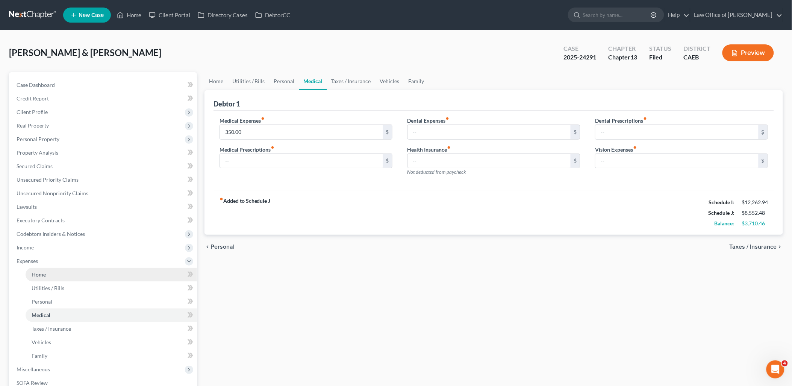
click at [38, 272] on span "Home" at bounding box center [39, 274] width 14 height 6
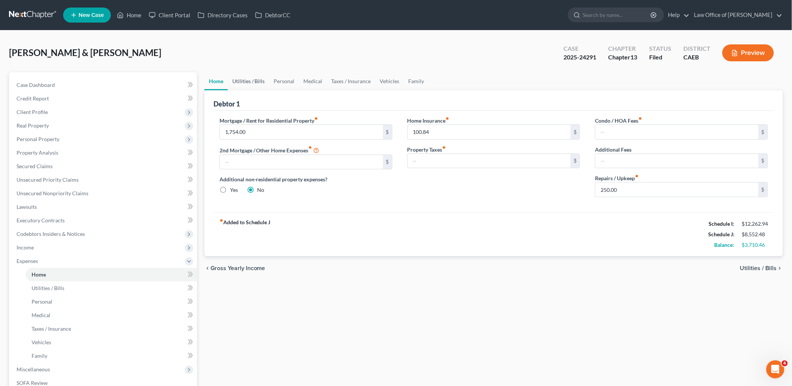
click at [249, 80] on link "Utilities / Bills" at bounding box center [249, 81] width 42 height 18
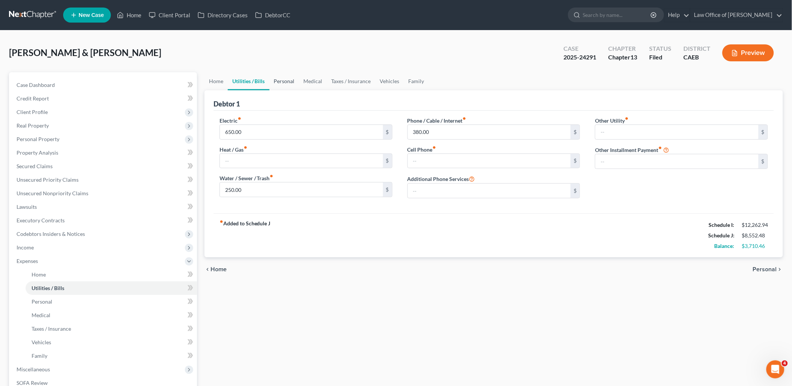
click at [291, 77] on link "Personal" at bounding box center [285, 81] width 30 height 18
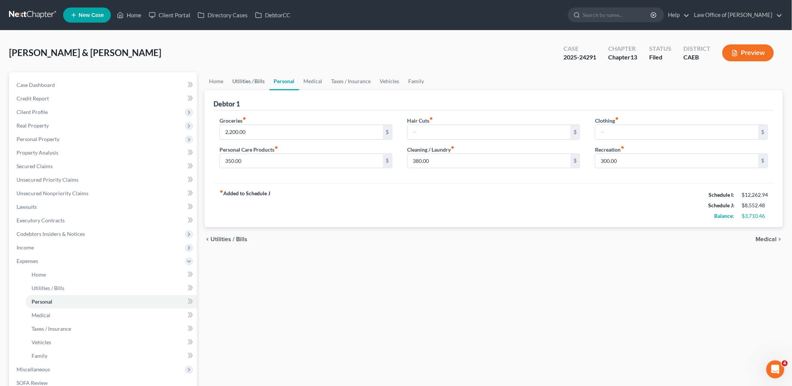
click at [247, 81] on link "Utilities / Bills" at bounding box center [249, 81] width 42 height 18
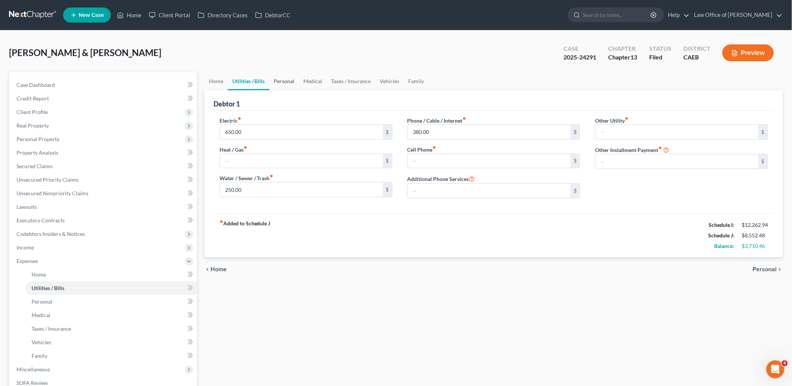
click at [281, 78] on link "Personal" at bounding box center [285, 81] width 30 height 18
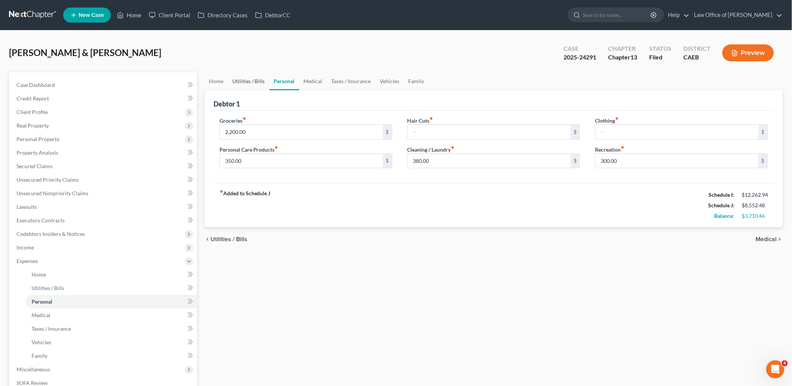
click at [246, 80] on link "Utilities / Bills" at bounding box center [249, 81] width 42 height 18
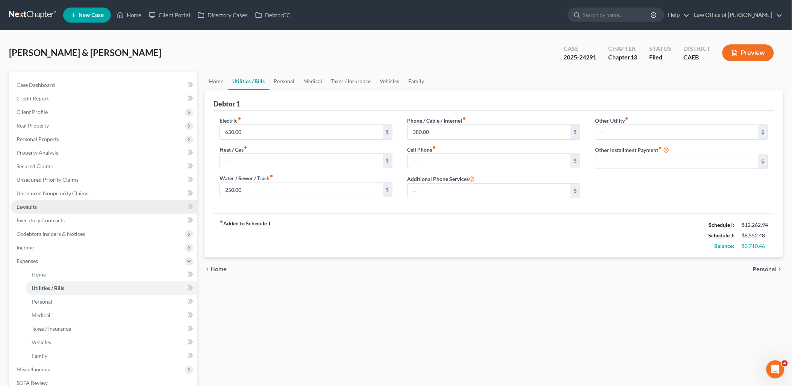
click at [32, 204] on span "Lawsuits" at bounding box center [27, 206] width 20 height 6
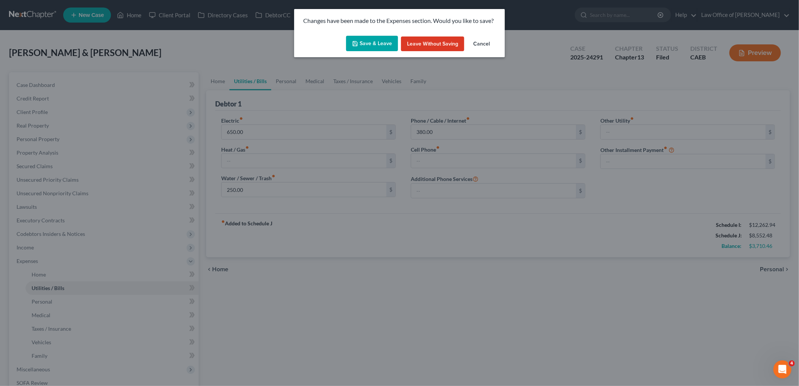
click at [380, 42] on button "Save & Leave" at bounding box center [372, 44] width 52 height 16
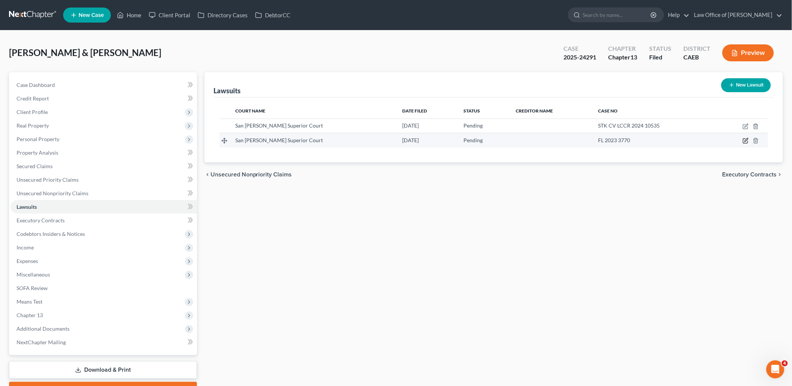
click at [746, 140] on icon "button" at bounding box center [746, 141] width 6 height 6
select select "4"
select select "0"
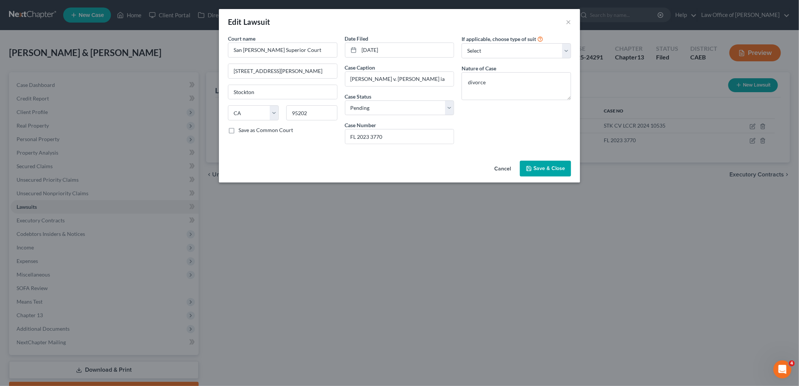
click at [556, 167] on span "Save & Close" at bounding box center [549, 168] width 32 height 6
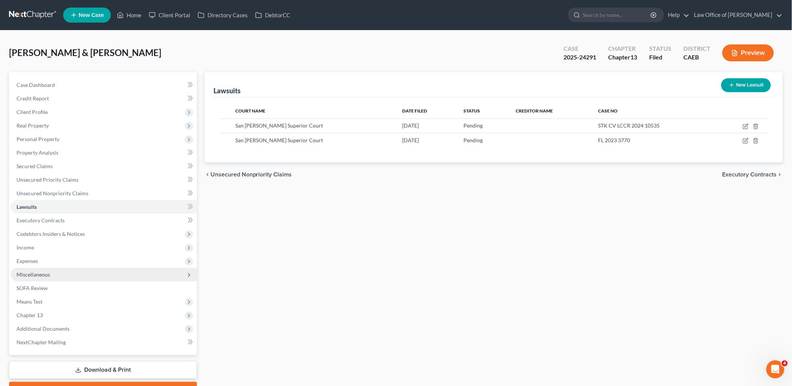
click at [24, 277] on span "Miscellaneous" at bounding box center [104, 275] width 187 height 14
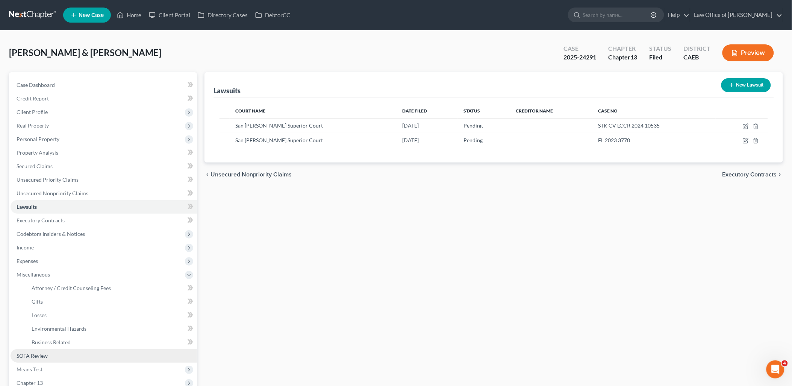
click at [34, 358] on span "SOFA Review" at bounding box center [32, 355] width 31 height 6
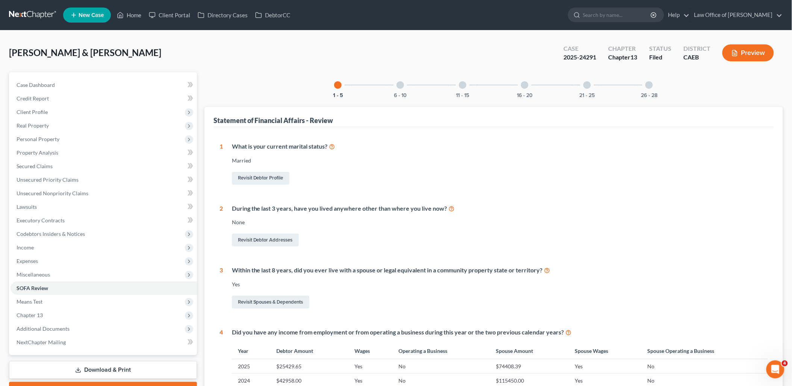
click at [401, 85] on div at bounding box center [401, 85] width 8 height 8
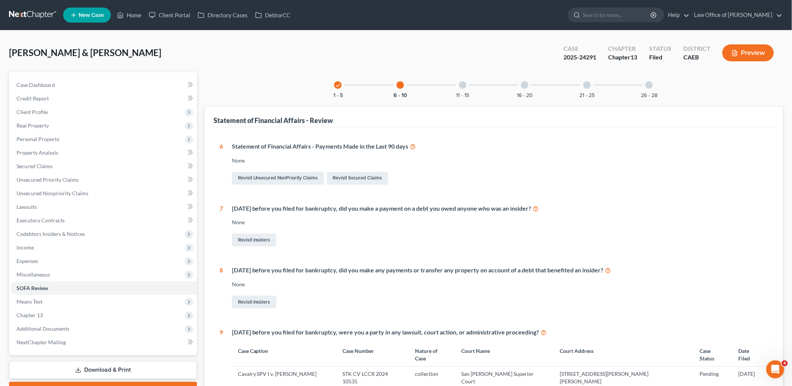
click at [461, 87] on div at bounding box center [463, 85] width 8 height 8
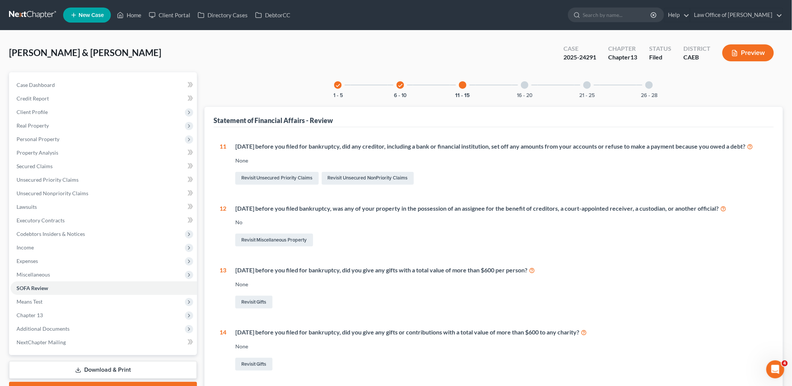
click at [524, 85] on div at bounding box center [525, 85] width 8 height 8
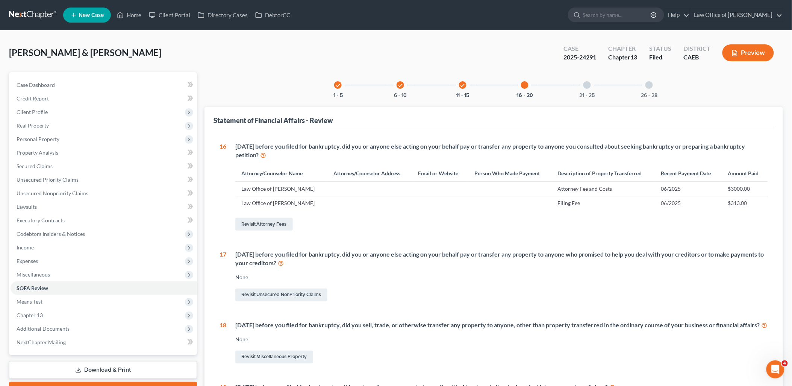
click at [588, 84] on div at bounding box center [588, 85] width 8 height 8
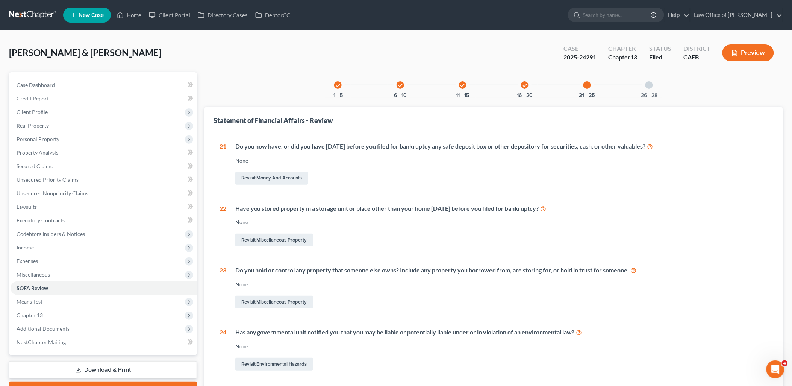
click at [651, 83] on div at bounding box center [650, 85] width 8 height 8
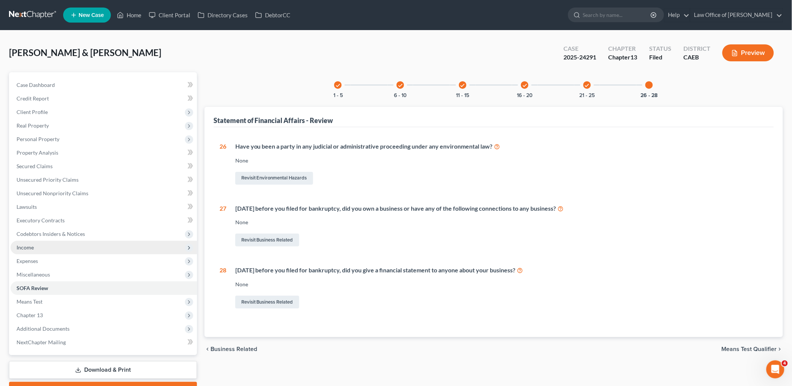
click at [28, 247] on span "Income" at bounding box center [25, 247] width 17 height 6
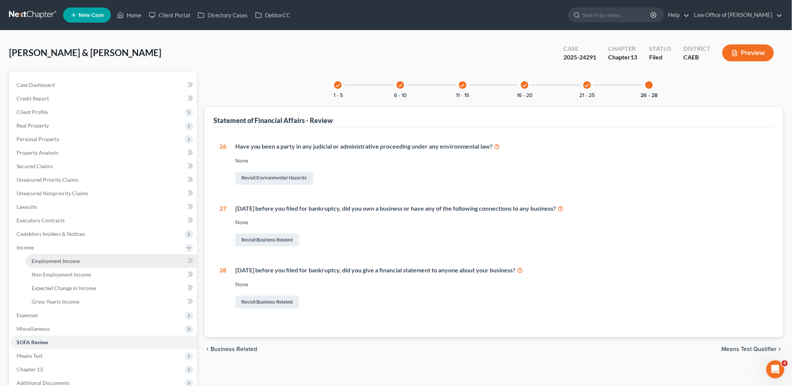
click at [61, 261] on span "Employment Income" at bounding box center [56, 261] width 48 height 6
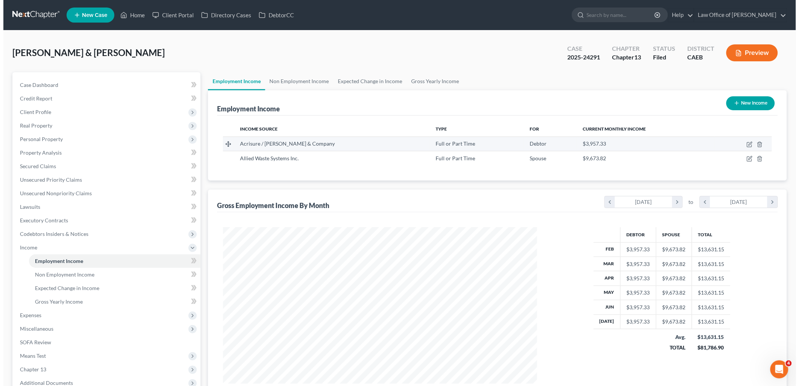
scroll to position [157, 329]
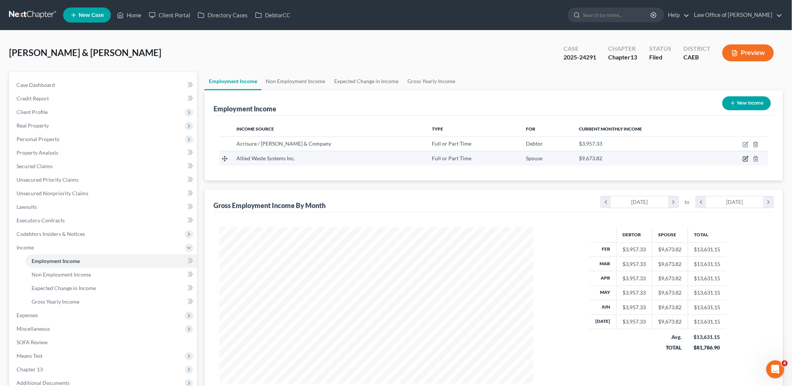
click at [748, 159] on icon "button" at bounding box center [745, 159] width 5 height 5
select select "0"
select select "3"
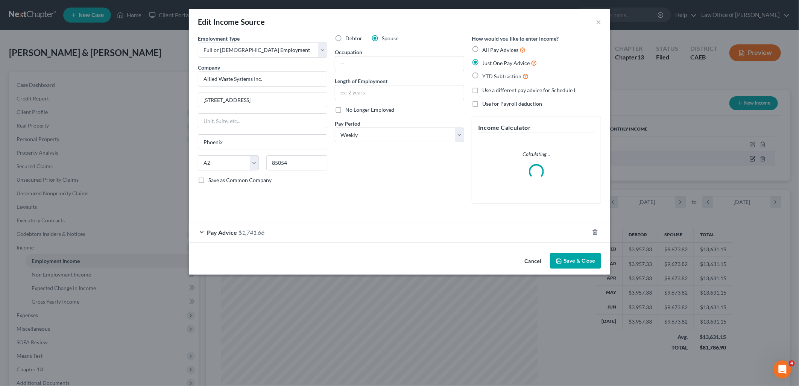
scroll to position [158, 332]
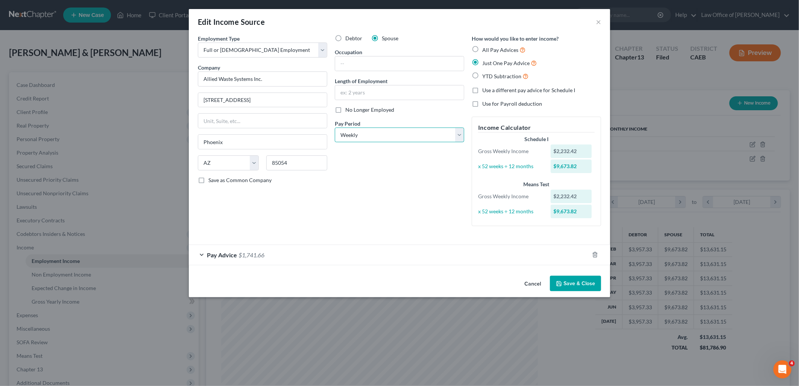
click at [361, 134] on select "Select Monthly Twice Monthly Every Other Week Weekly" at bounding box center [399, 134] width 129 height 15
select select "0"
click at [335, 127] on select "Select Monthly Twice Monthly Every Other Week Weekly" at bounding box center [399, 134] width 129 height 15
click at [262, 256] on span "$1,741.66" at bounding box center [251, 254] width 26 height 7
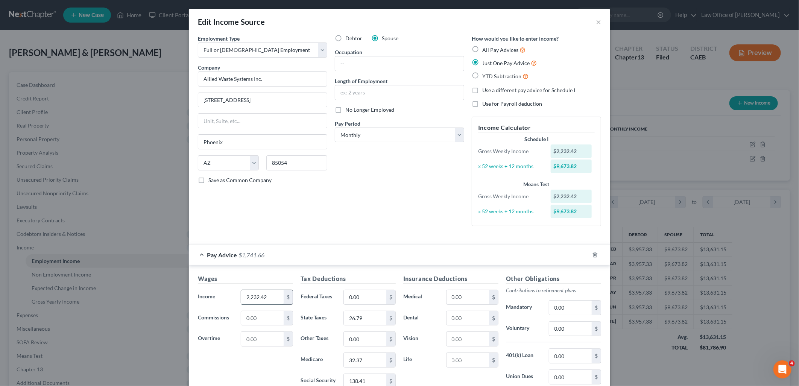
click at [273, 297] on input "2,232.42" at bounding box center [262, 297] width 42 height 14
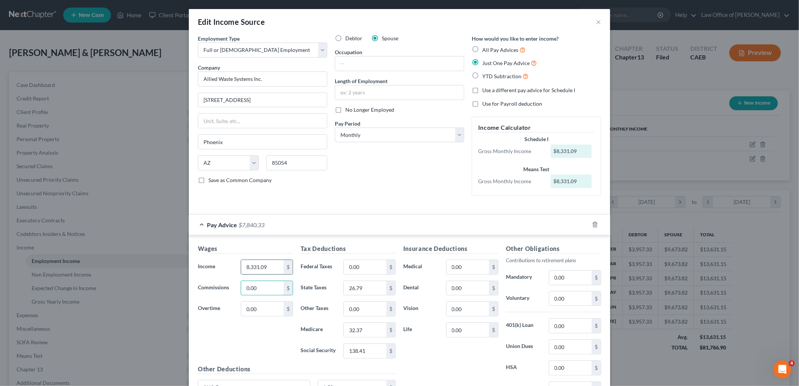
click at [270, 268] on input "8,331.09" at bounding box center [262, 267] width 42 height 14
type input "1,922.55"
click at [350, 129] on select "Select Monthly Twice Monthly Every Other Week Weekly" at bounding box center [399, 134] width 129 height 15
select select "3"
click at [335, 127] on select "Select Monthly Twice Monthly Every Other Week Weekly" at bounding box center [399, 134] width 129 height 15
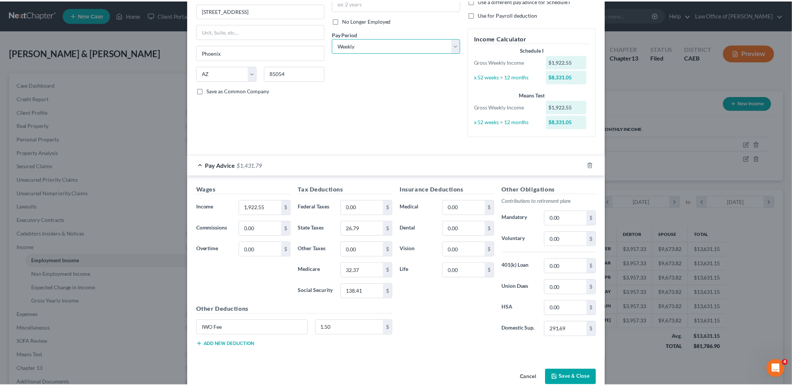
scroll to position [104, 0]
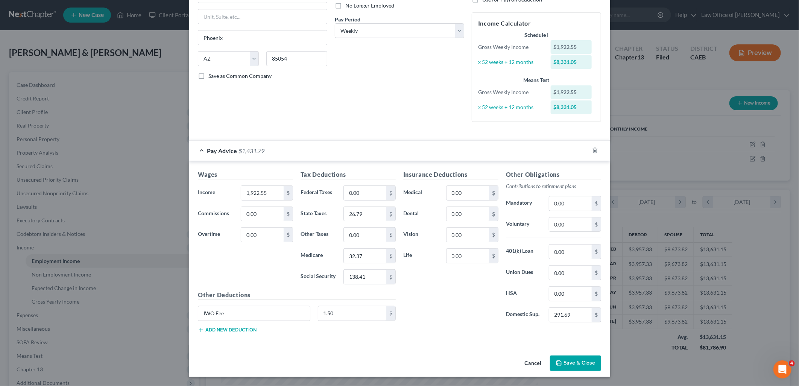
click at [581, 362] on button "Save & Close" at bounding box center [575, 363] width 51 height 16
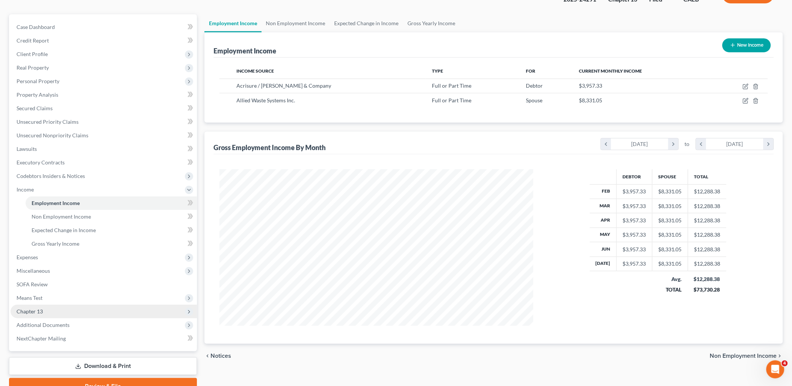
scroll to position [94, 0]
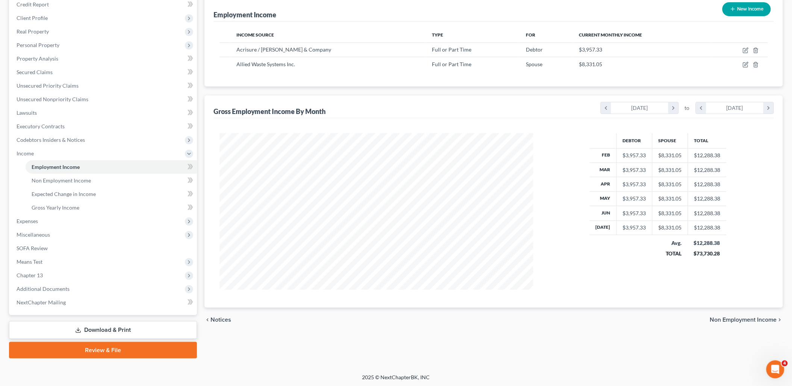
click at [102, 329] on link "Download & Print" at bounding box center [103, 330] width 188 height 18
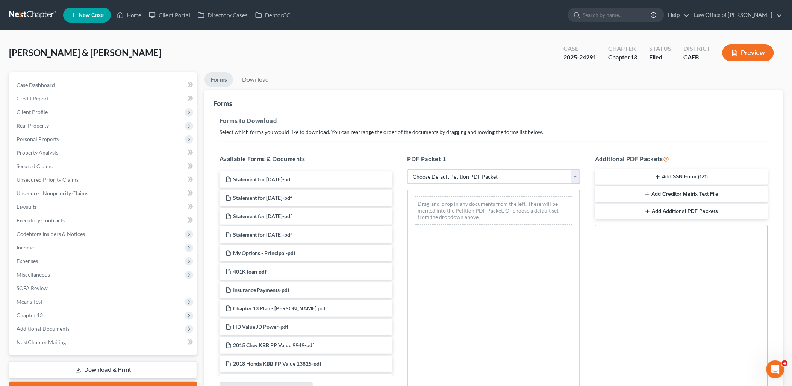
click at [452, 178] on select "Choose Default Petition PDF Packet Complete Bankruptcy Petition (all forms and …" at bounding box center [494, 176] width 173 height 15
select select "2"
click at [408, 169] on select "Choose Default Petition PDF Packet Complete Bankruptcy Petition (all forms and …" at bounding box center [494, 176] width 173 height 15
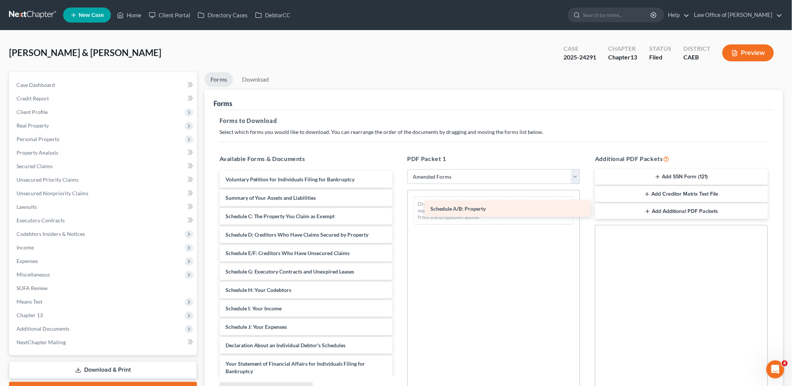
drag, startPoint x: 252, startPoint y: 217, endPoint x: 457, endPoint y: 207, distance: 204.5
click at [399, 207] on div "Schedule A/B: Property Voluntary Petition for Individuals Filing for Bankruptcy…" at bounding box center [306, 334] width 185 height 326
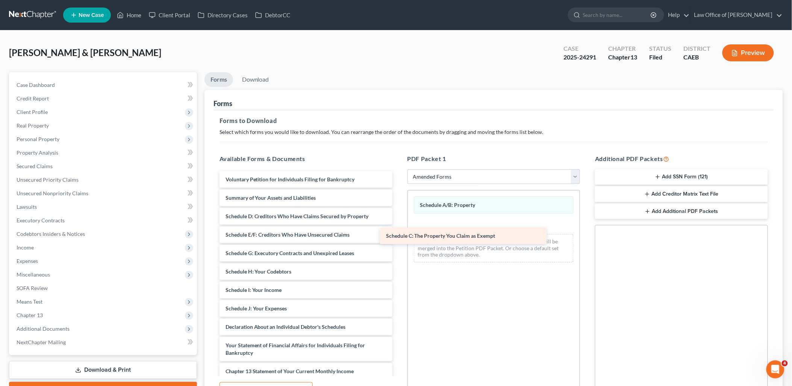
drag, startPoint x: 265, startPoint y: 216, endPoint x: 428, endPoint y: 236, distance: 163.7
click at [399, 236] on div "Schedule C: The Property You Claim as Exempt Voluntary Petition for Individuals…" at bounding box center [306, 325] width 185 height 308
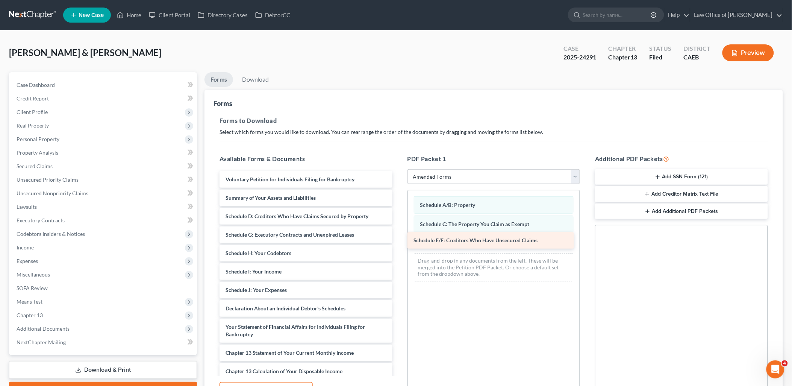
drag, startPoint x: 258, startPoint y: 234, endPoint x: 446, endPoint y: 240, distance: 188.1
click at [399, 240] on div "Schedule E/F: Creditors Who Have Unsecured Claims Voluntary Petition for Indivi…" at bounding box center [306, 316] width 185 height 290
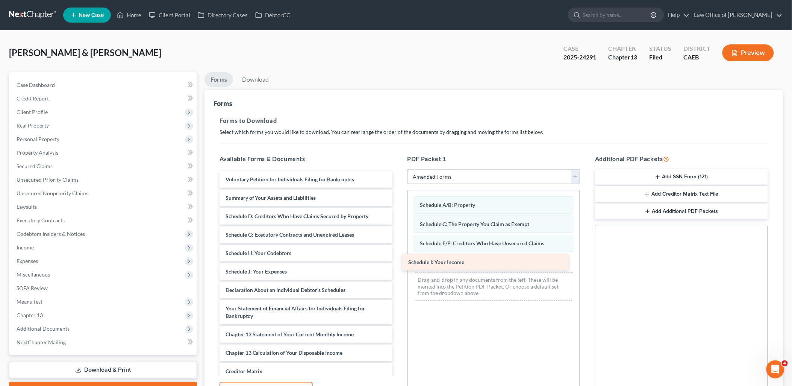
drag, startPoint x: 268, startPoint y: 271, endPoint x: 451, endPoint y: 261, distance: 183.0
click at [399, 261] on div "Schedule I: Your Income Voluntary Petition for Individuals Filing for Bankruptc…" at bounding box center [306, 306] width 185 height 271
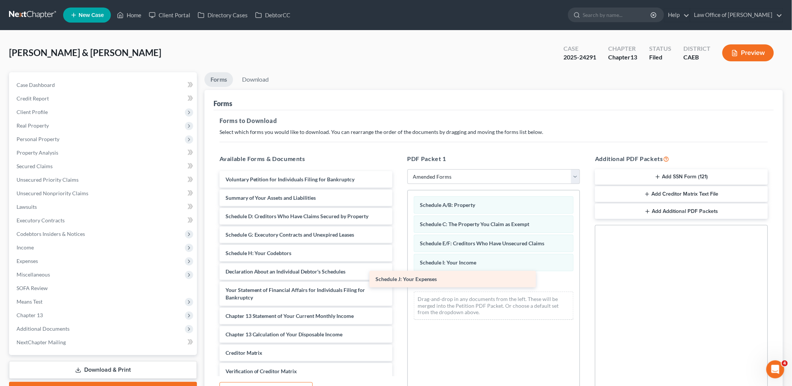
drag, startPoint x: 291, startPoint y: 268, endPoint x: 480, endPoint y: 280, distance: 189.2
click at [399, 280] on div "Schedule J: Your Expenses Voluntary Petition for Individuals Filing for Bankrup…" at bounding box center [306, 297] width 185 height 253
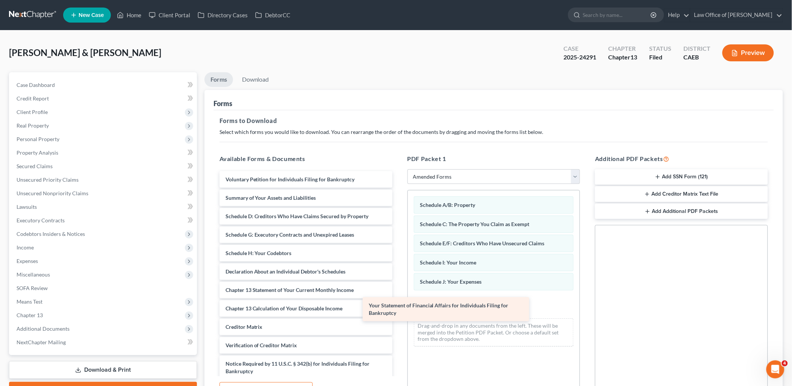
drag, startPoint x: 284, startPoint y: 295, endPoint x: 469, endPoint y: 314, distance: 186.3
click at [399, 314] on div "Your Statement of Financial Affairs for Individuals Filing for Bankruptcy Volun…" at bounding box center [306, 284] width 185 height 227
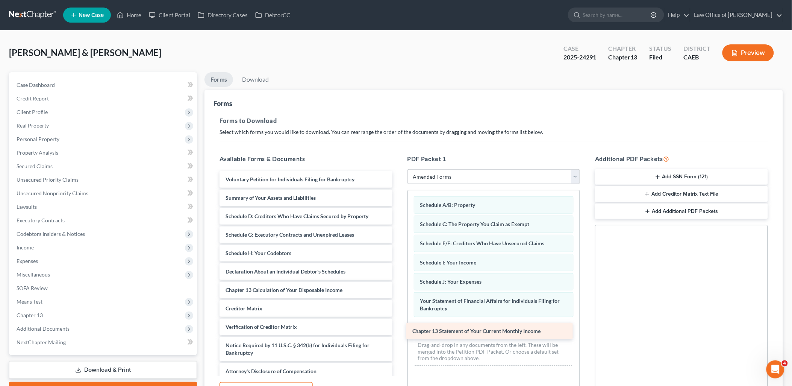
drag, startPoint x: 308, startPoint y: 287, endPoint x: 495, endPoint y: 330, distance: 191.8
click at [399, 330] on div "Chapter 13 Statement of Your Current Monthly Income Voluntary Petition for Indi…" at bounding box center [306, 275] width 185 height 208
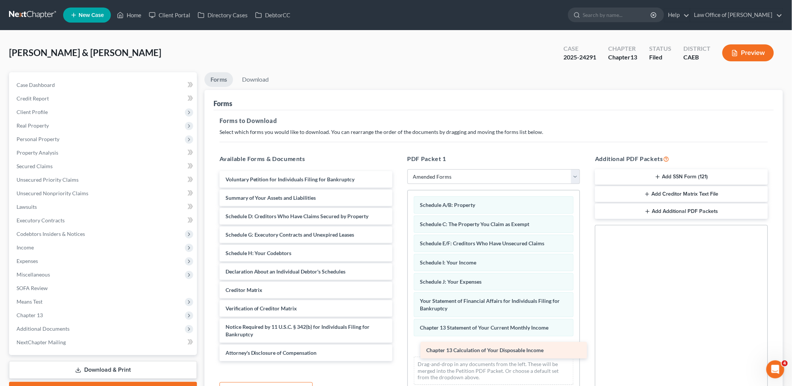
drag, startPoint x: 277, startPoint y: 292, endPoint x: 476, endPoint y: 350, distance: 207.3
click at [399, 351] on div "Chapter 13 Calculation of Your Disposable Income Voluntary Petition for Individ…" at bounding box center [306, 266] width 185 height 190
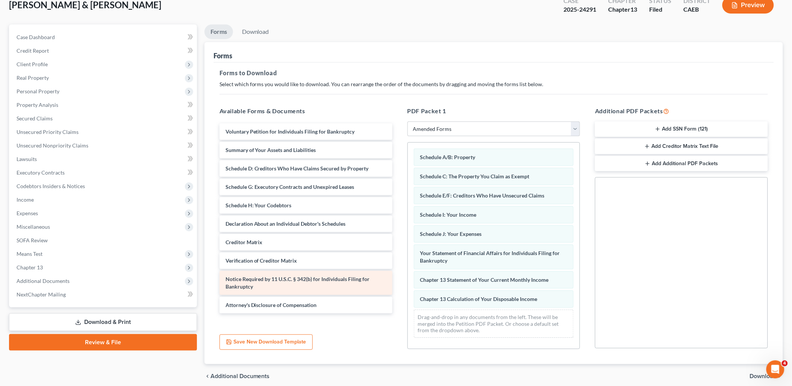
scroll to position [78, 0]
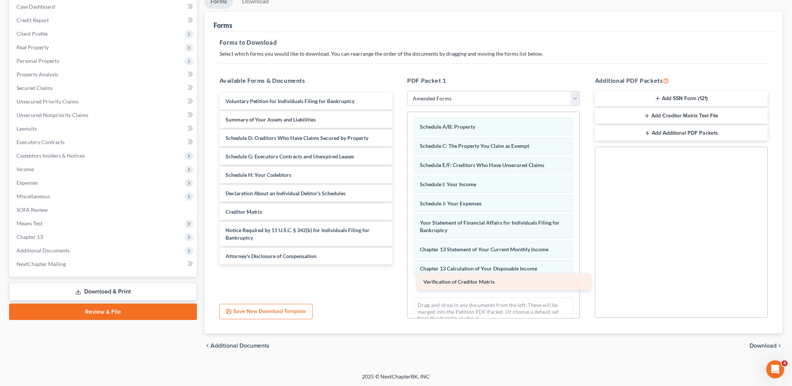
drag, startPoint x: 258, startPoint y: 226, endPoint x: 456, endPoint y: 279, distance: 205.0
click at [399, 264] on div "Verification of Creditor Matrix Voluntary Petition for Individuals Filing for B…" at bounding box center [306, 178] width 185 height 171
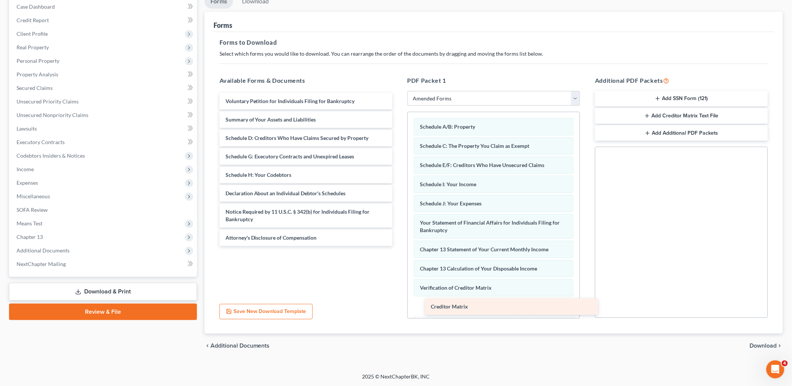
drag, startPoint x: 255, startPoint y: 211, endPoint x: 460, endPoint y: 306, distance: 226.8
click at [399, 246] on div "Creditor Matrix Voluntary Petition for Individuals Filing for Bankruptcy Summar…" at bounding box center [306, 169] width 185 height 153
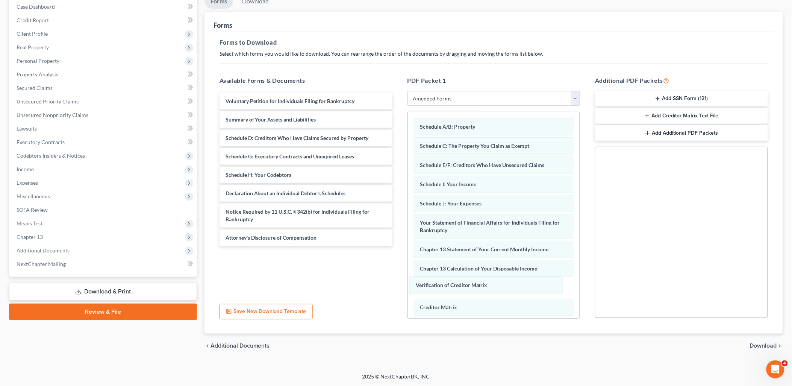
drag, startPoint x: 451, startPoint y: 290, endPoint x: 300, endPoint y: 272, distance: 151.5
click at [408, 277] on div "Verification of Creditor Matrix Schedule A/B: Property Schedule C: The Property…" at bounding box center [494, 232] width 172 height 240
click at [408, 287] on div "Schedule A/B: Property Schedule C: The Property You Claim as Exempt Schedule E/…" at bounding box center [494, 222] width 172 height 220
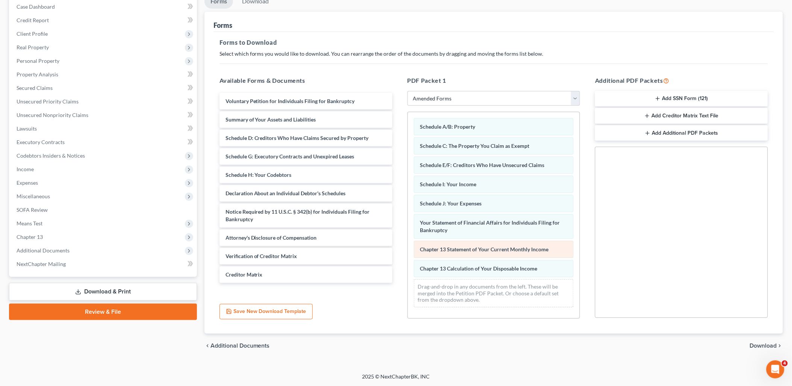
scroll to position [0, 0]
click at [771, 345] on span "Download" at bounding box center [763, 346] width 27 height 6
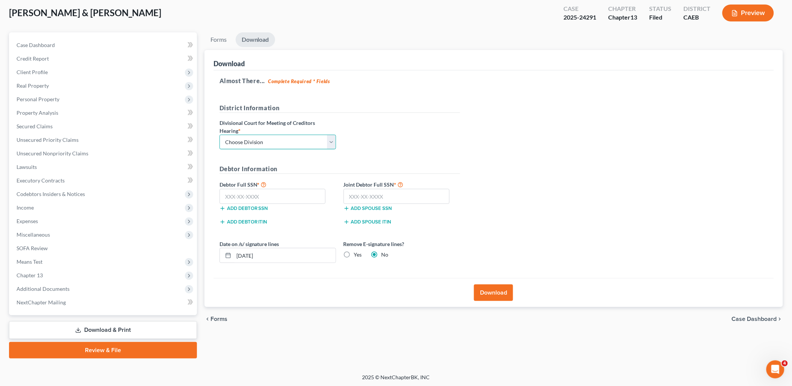
drag, startPoint x: 293, startPoint y: 138, endPoint x: 284, endPoint y: 140, distance: 9.1
click at [293, 138] on select "Choose Division Fresno Modesto [GEOGRAPHIC_DATA]" at bounding box center [278, 142] width 117 height 15
select select "1"
click at [220, 135] on select "Choose Division Fresno Modesto [GEOGRAPHIC_DATA]" at bounding box center [278, 142] width 117 height 15
click at [495, 293] on button "Download" at bounding box center [493, 292] width 39 height 17
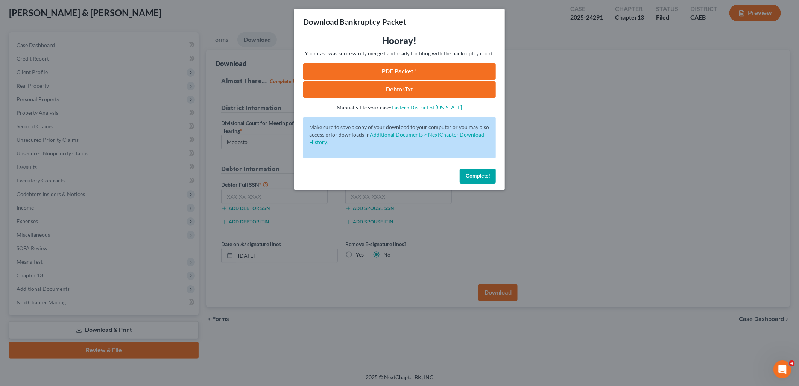
click at [373, 71] on link "PDF Packet 1" at bounding box center [399, 71] width 193 height 17
drag, startPoint x: 467, startPoint y: 176, endPoint x: 399, endPoint y: 157, distance: 70.3
click at [467, 176] on span "Complete!" at bounding box center [478, 176] width 24 height 6
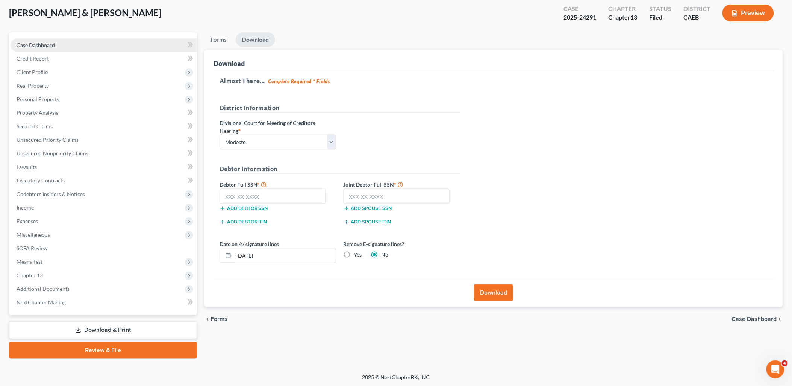
click at [39, 44] on span "Case Dashboard" at bounding box center [36, 45] width 38 height 6
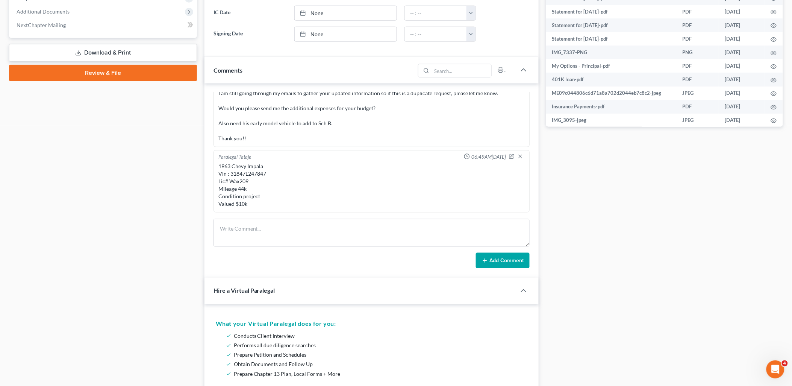
scroll to position [334, 0]
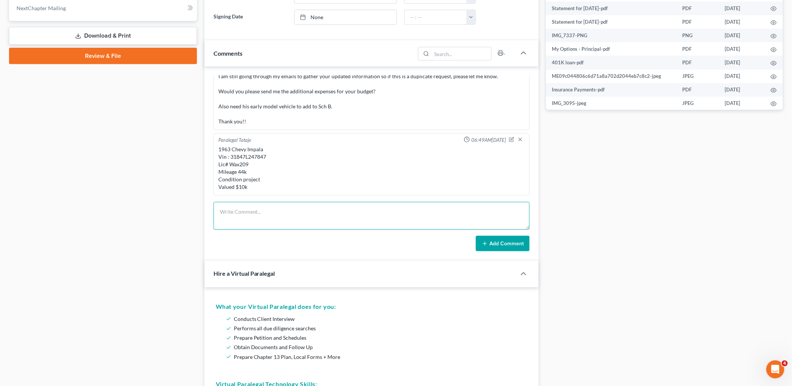
drag, startPoint x: 278, startPoint y: 217, endPoint x: 285, endPoint y: 216, distance: 6.5
click at [278, 217] on textarea at bounding box center [372, 216] width 317 height 28
paste textarea "was moved to light duty and they cut back on OT"
type textarea "was moved to light duty and they cut back on OT"
click at [514, 242] on button "Add Comment" at bounding box center [503, 244] width 54 height 16
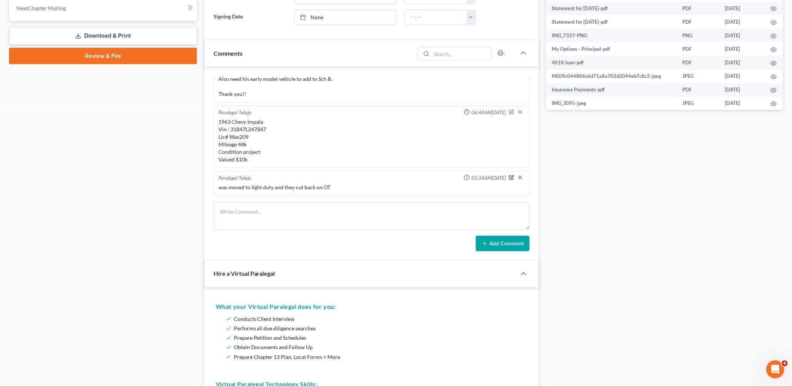
click at [509, 178] on icon "button" at bounding box center [511, 177] width 5 height 5
drag, startPoint x: 251, startPoint y: 219, endPoint x: 367, endPoint y: 195, distance: 118.7
click at [251, 219] on textarea at bounding box center [372, 216] width 317 height 28
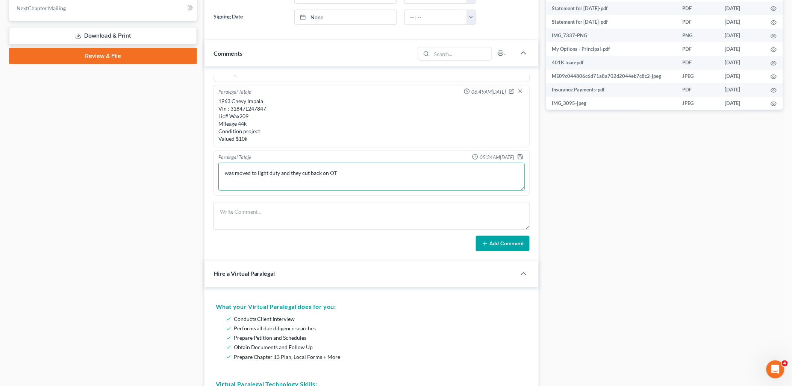
drag, startPoint x: 348, startPoint y: 194, endPoint x: 221, endPoint y: 193, distance: 127.5
click at [221, 193] on div "Paralegal Tataje 05:34AM[DATE] was moved to light duty and they cut back on OT …" at bounding box center [372, 172] width 317 height 45
paste textarea "LO IPS DOLO SI AMET CO ADIPISC ELITSE DOE T'IN UTLABO ET DOLO MA ALI ENI ADMI V…"
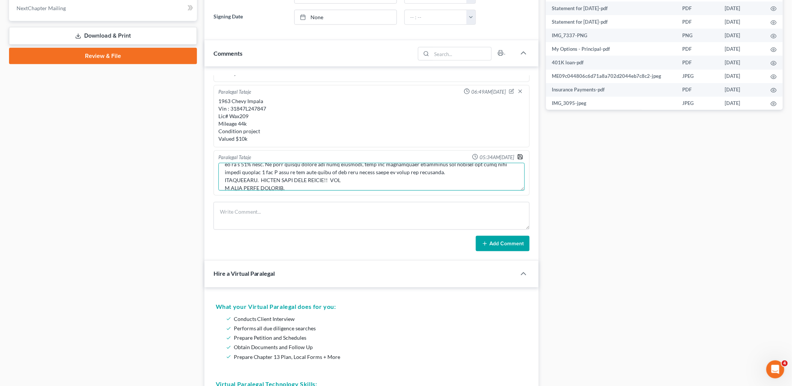
type textarea "LO IPS DOLO SI AMET CO ADIPISC ELITSE DOE T'IN UTLABO ET DOLO MA ALI ENI ADMI V…"
click at [519, 156] on polyline "button" at bounding box center [520, 155] width 2 height 1
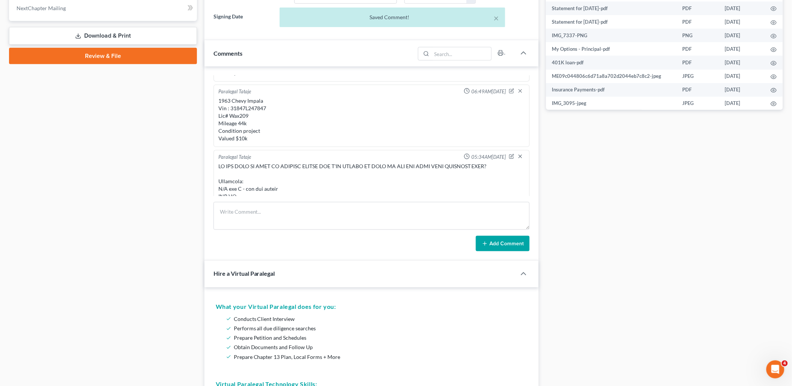
scroll to position [1688, 0]
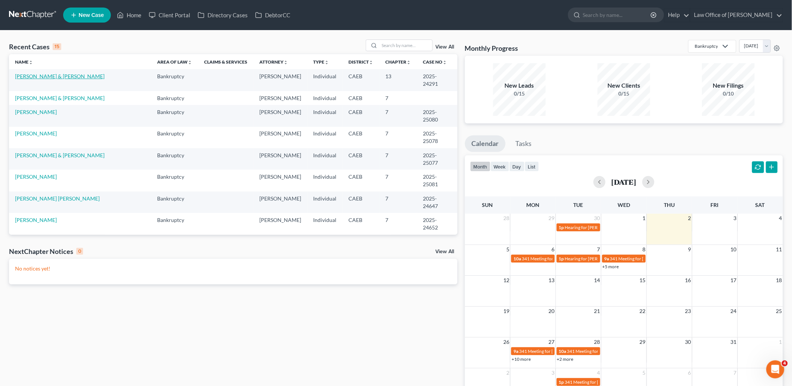
click at [51, 73] on link "[PERSON_NAME] & [PERSON_NAME]" at bounding box center [60, 76] width 90 height 6
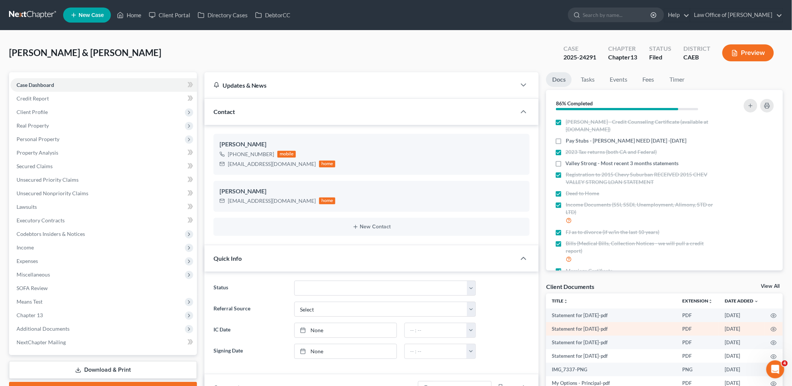
scroll to position [1314, 0]
click at [775, 284] on link "View All" at bounding box center [771, 286] width 19 height 5
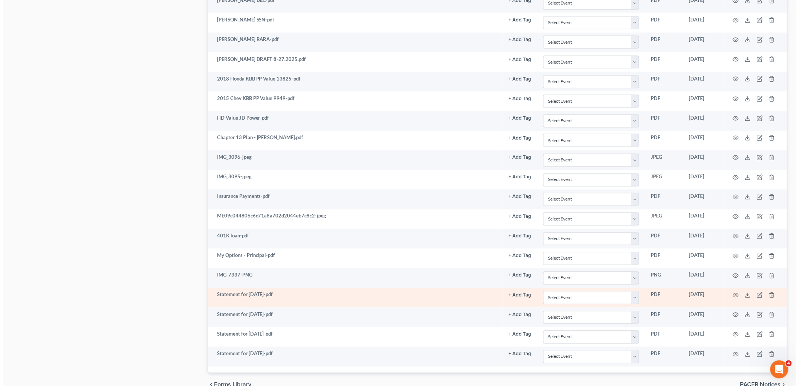
scroll to position [1423, 0]
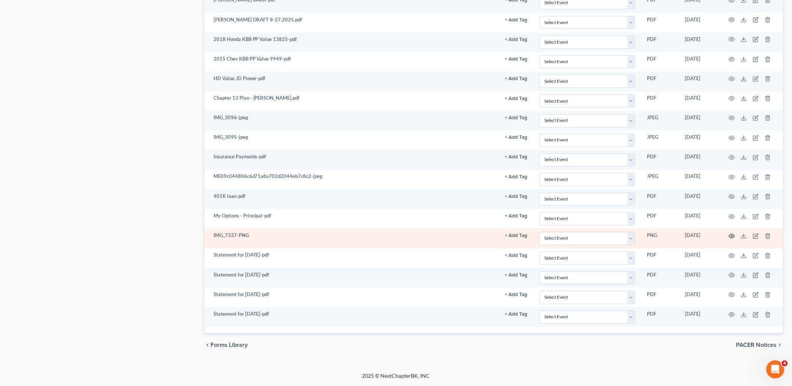
click at [733, 236] on circle "button" at bounding box center [732, 236] width 2 height 2
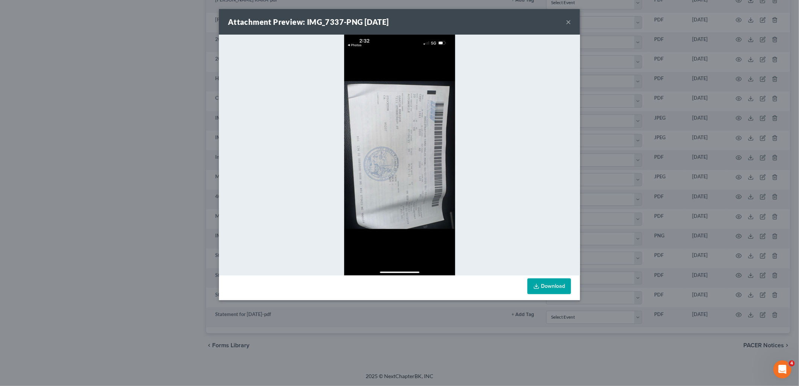
drag, startPoint x: 567, startPoint y: 24, endPoint x: 559, endPoint y: 24, distance: 7.9
click at [567, 23] on button "×" at bounding box center [568, 21] width 5 height 9
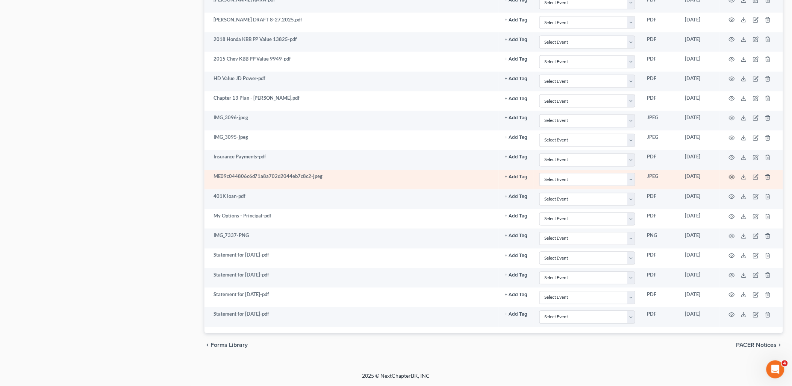
click at [733, 179] on icon "button" at bounding box center [732, 177] width 6 height 6
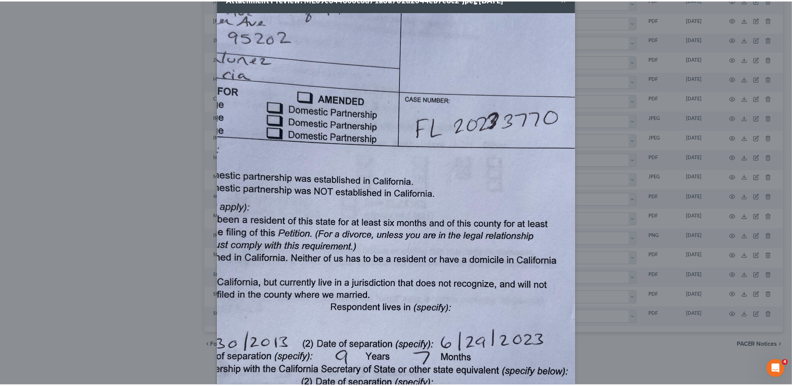
scroll to position [0, 0]
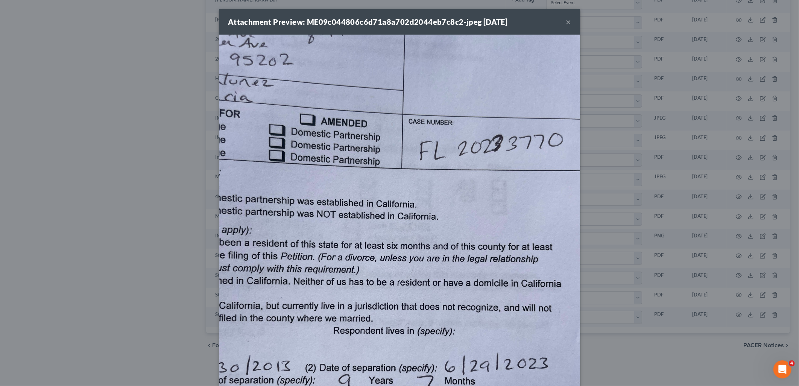
click at [567, 21] on button "×" at bounding box center [568, 21] width 5 height 9
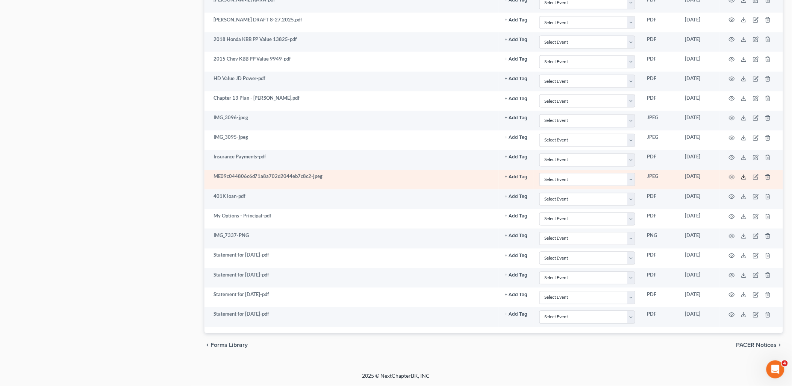
click at [744, 176] on line at bounding box center [744, 176] width 0 height 3
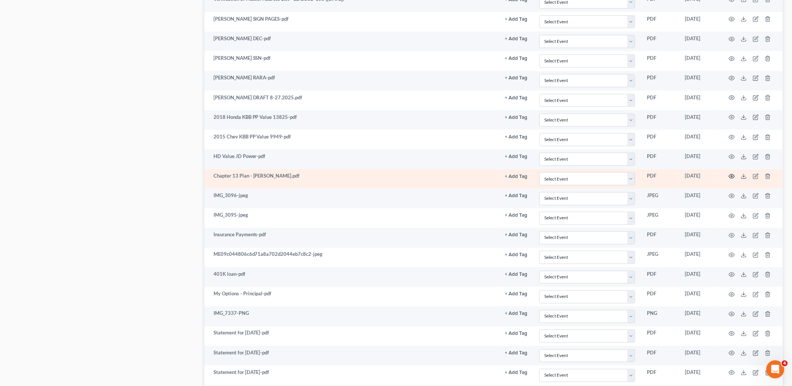
click at [734, 179] on icon "button" at bounding box center [732, 176] width 6 height 6
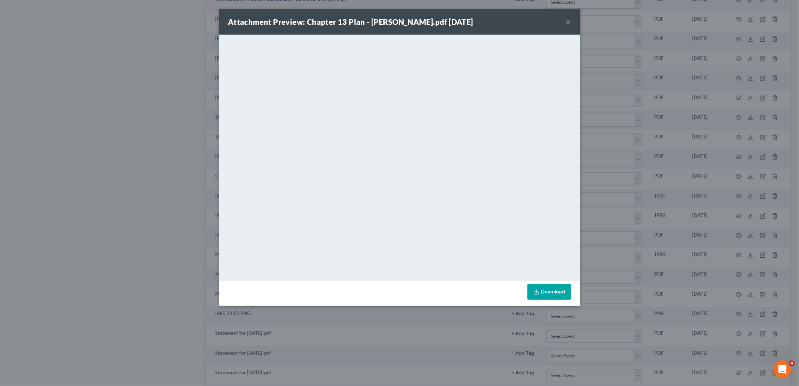
click at [567, 23] on button "×" at bounding box center [568, 21] width 5 height 9
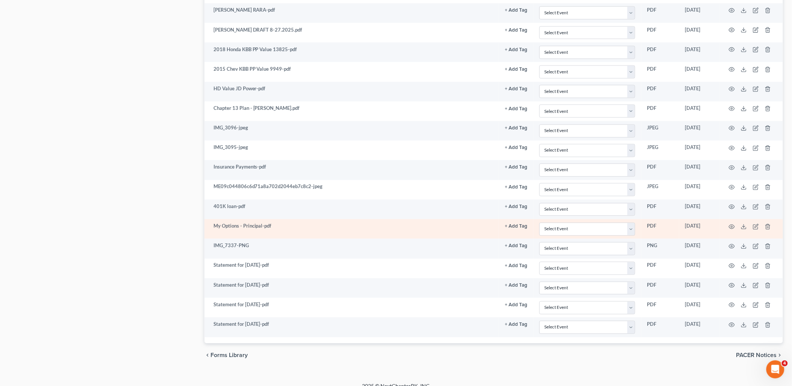
scroll to position [1423, 0]
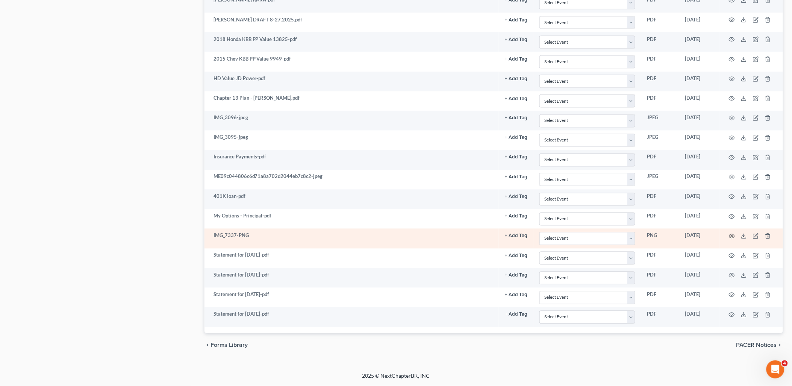
click at [731, 235] on icon "button" at bounding box center [732, 236] width 6 height 6
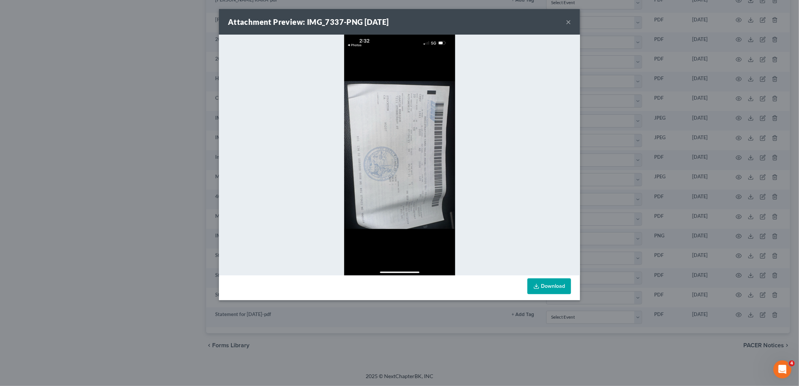
click at [566, 23] on button "×" at bounding box center [568, 21] width 5 height 9
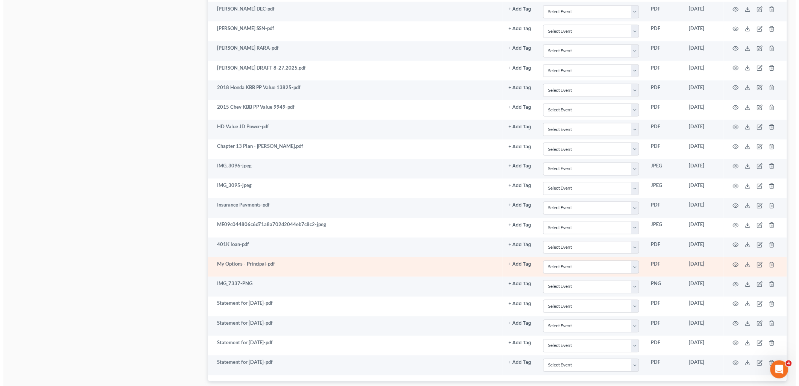
scroll to position [1340, 0]
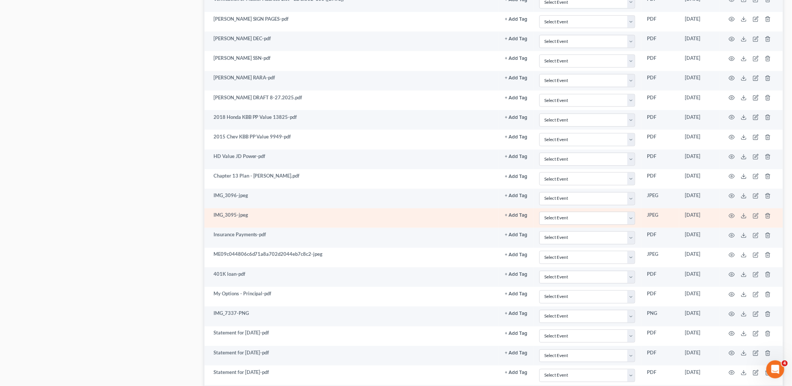
click at [732, 217] on td at bounding box center [751, 218] width 63 height 20
click at [731, 219] on icon "button" at bounding box center [732, 216] width 6 height 6
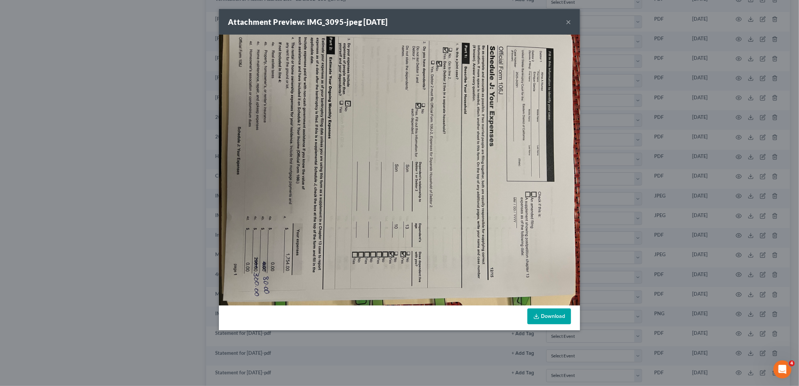
click at [569, 21] on button "×" at bounding box center [568, 21] width 5 height 9
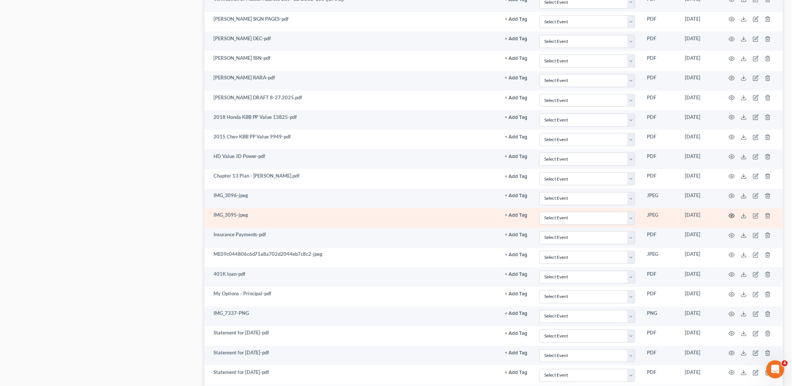
click at [734, 219] on icon "button" at bounding box center [732, 216] width 6 height 6
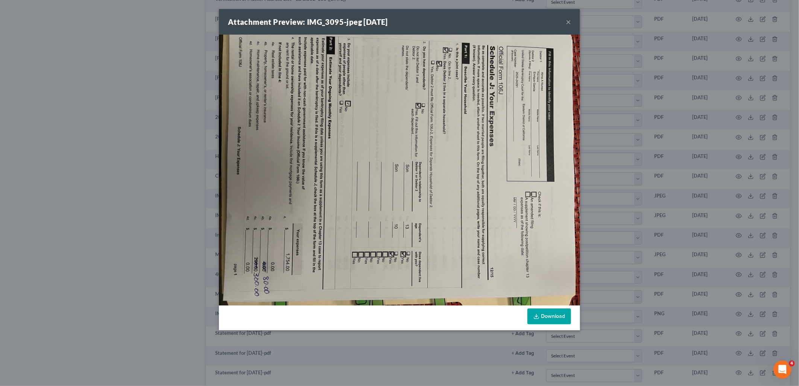
click at [568, 21] on button "×" at bounding box center [568, 21] width 5 height 9
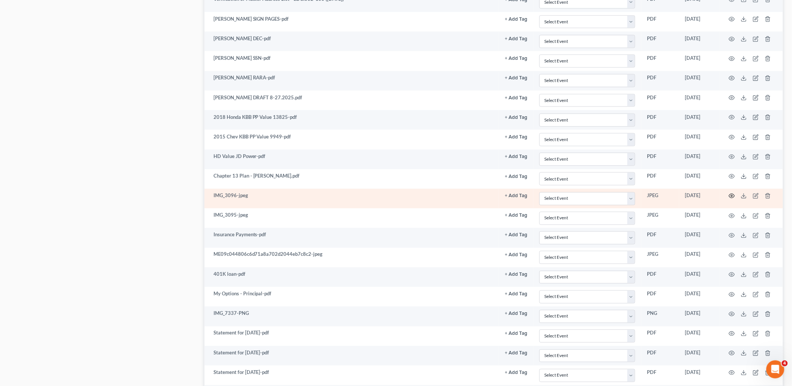
click at [731, 199] on icon "button" at bounding box center [732, 196] width 6 height 6
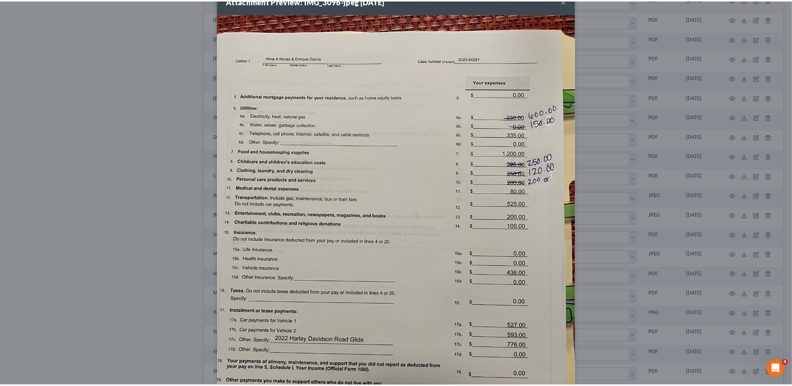
scroll to position [0, 0]
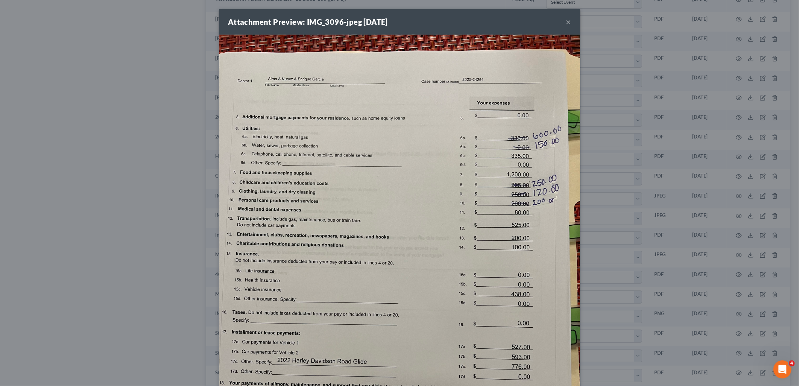
click at [567, 20] on div "Attachment Preview: IMG_3096-jpeg 09/11/2025 ×" at bounding box center [399, 22] width 361 height 26
click at [566, 20] on button "×" at bounding box center [568, 21] width 5 height 9
